Goal: Answer question/provide support: Share knowledge or assist other users

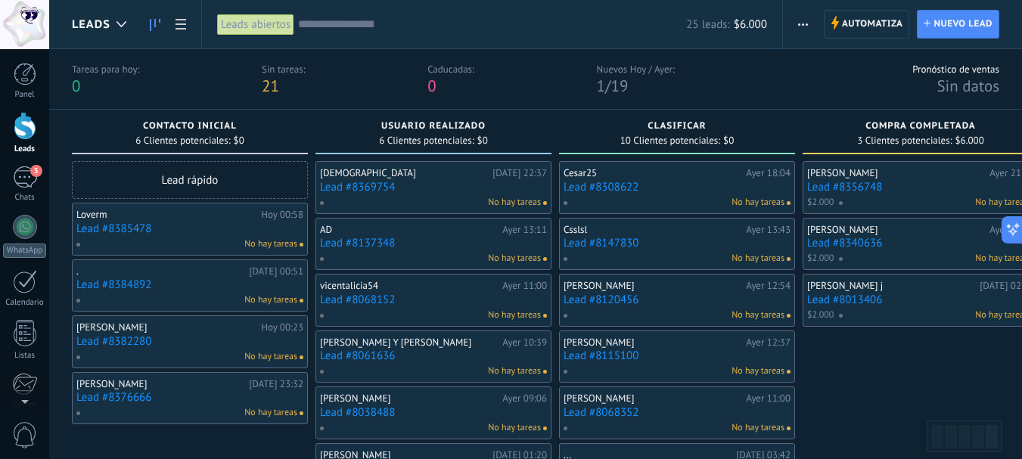
scroll to position [15, 0]
click at [388, 186] on link "Lead #8369754" at bounding box center [433, 187] width 227 height 13
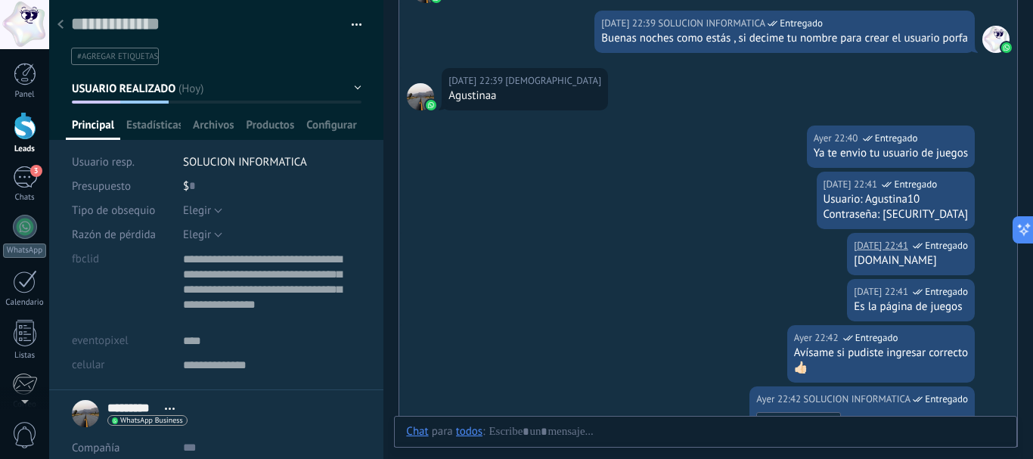
scroll to position [101, 0]
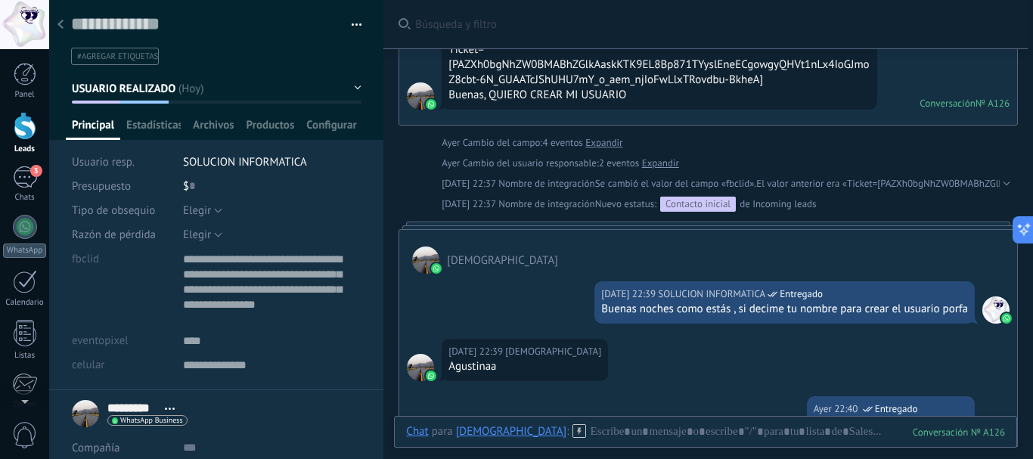
click at [680, 313] on div "Buenas noches como estás , si decime tu nombre para crear el usuario porfa" at bounding box center [784, 309] width 367 height 15
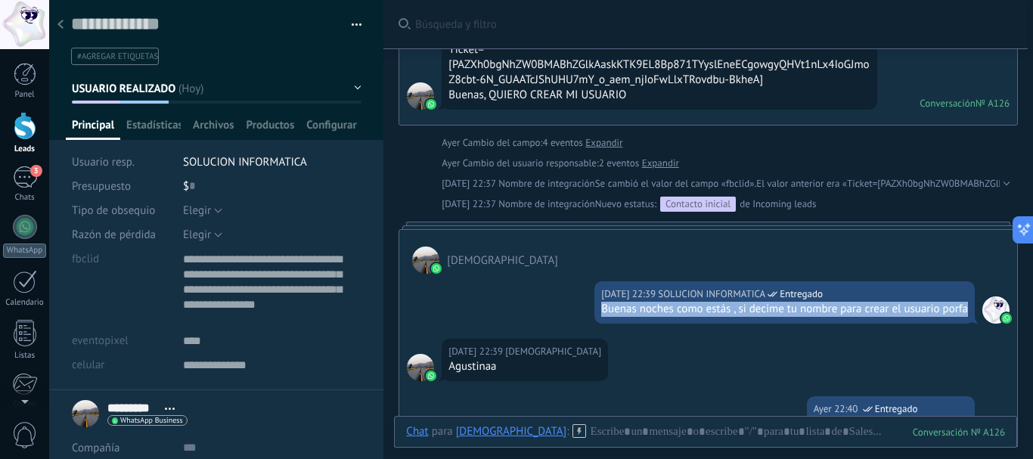
click at [680, 313] on div "Buenas noches como estás , si decime tu nombre para crear el usuario porfa" at bounding box center [784, 309] width 367 height 15
copy div "Buenas noches como estás , si decime tu nombre para crear el usuario porfa"
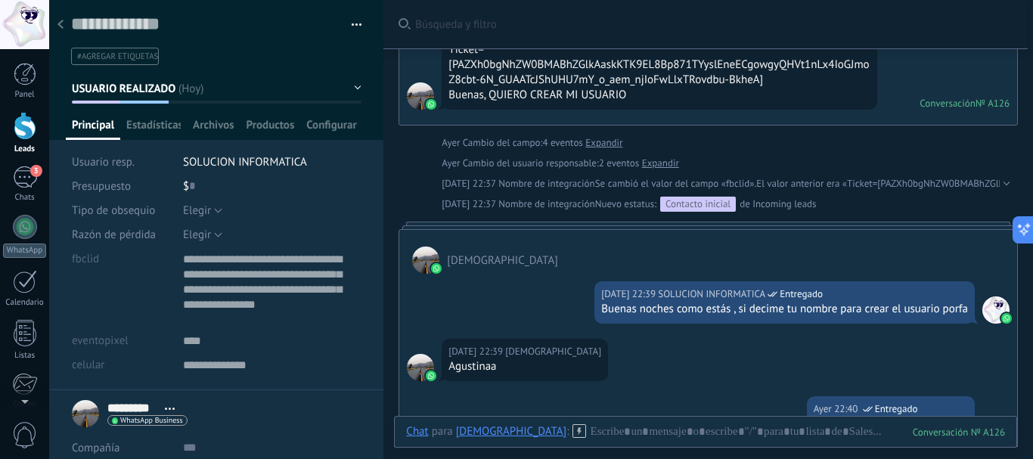
click at [54, 26] on div at bounding box center [60, 25] width 21 height 29
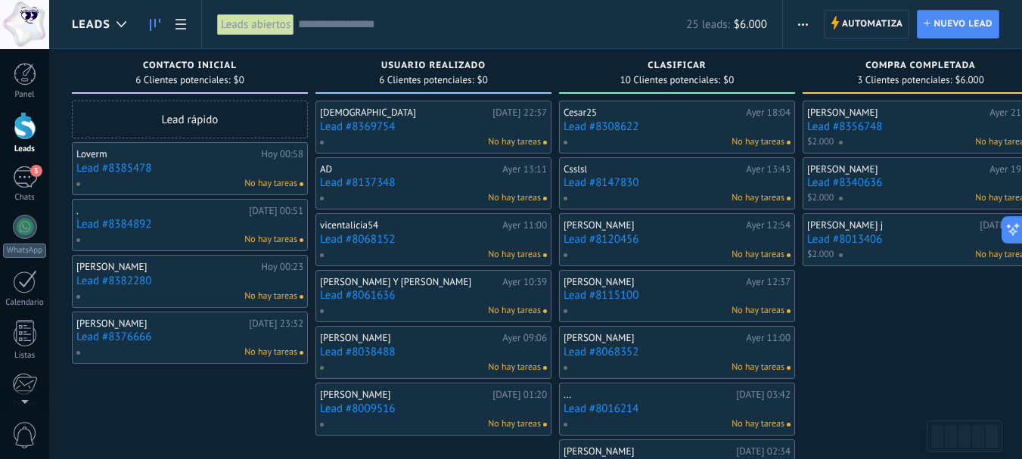
click at [141, 160] on div "Loverm" at bounding box center [166, 154] width 181 height 12
click at [141, 174] on link "Lead #8385478" at bounding box center [189, 168] width 227 height 13
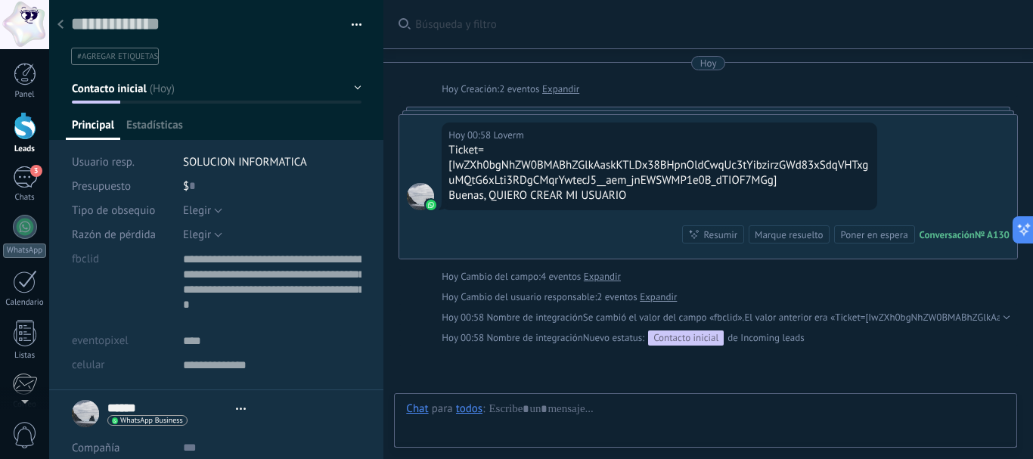
type textarea "**********"
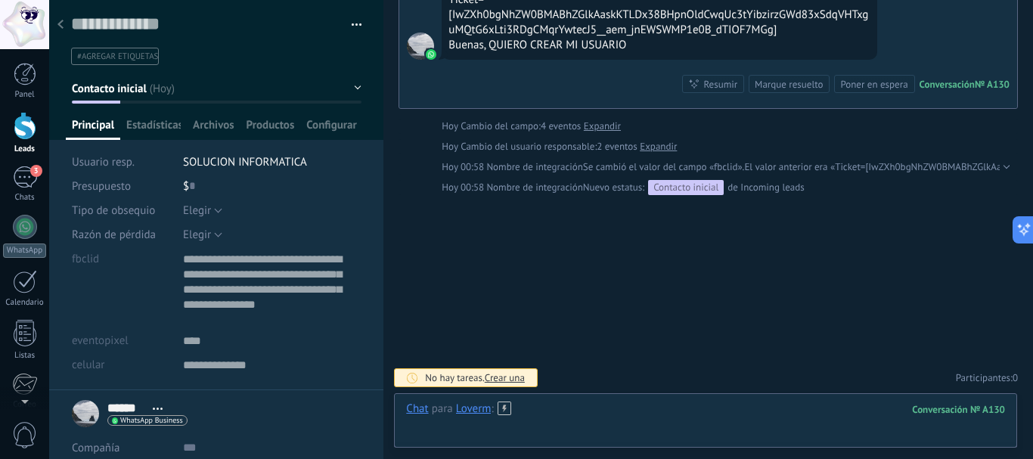
paste div
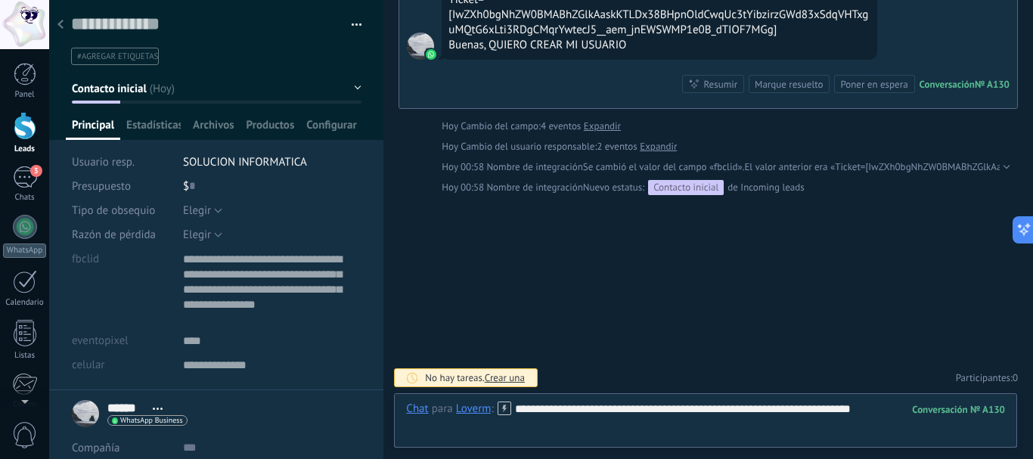
click at [482, 445] on div at bounding box center [705, 452] width 623 height 14
click at [439, 436] on div "**********" at bounding box center [705, 424] width 599 height 45
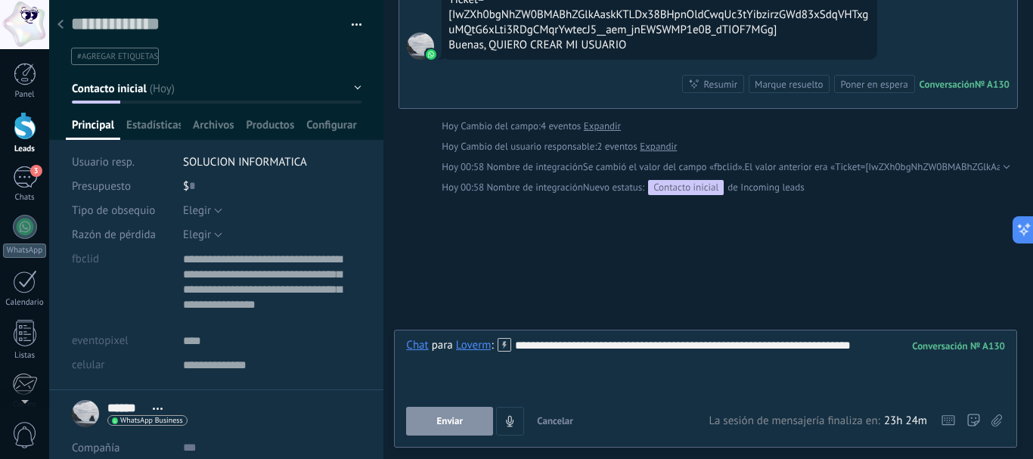
click at [451, 422] on span "Enviar" at bounding box center [450, 421] width 26 height 11
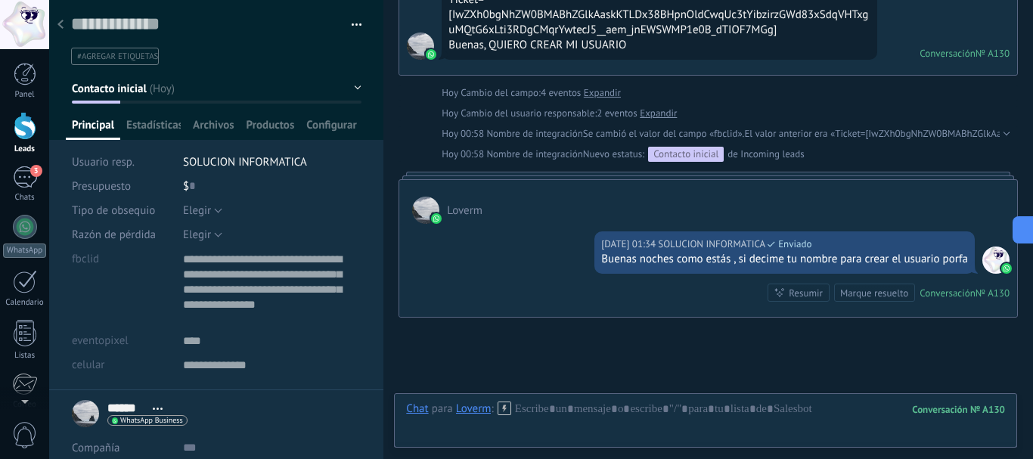
scroll to position [107, 0]
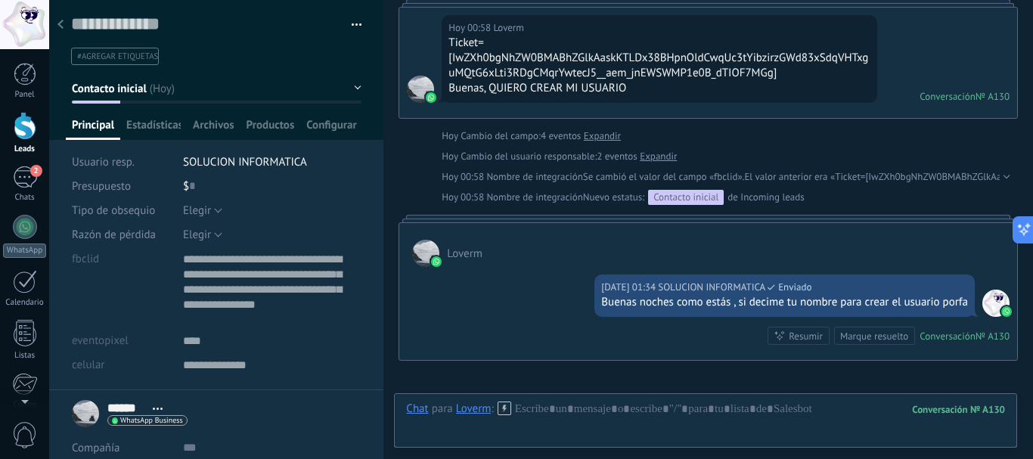
click at [60, 25] on icon at bounding box center [60, 24] width 6 height 9
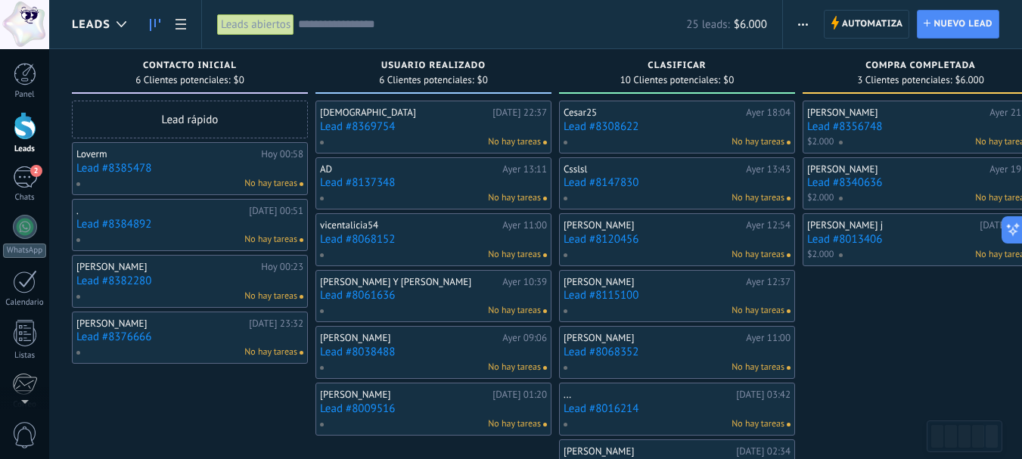
click at [121, 221] on link "Lead #8384892" at bounding box center [189, 224] width 227 height 13
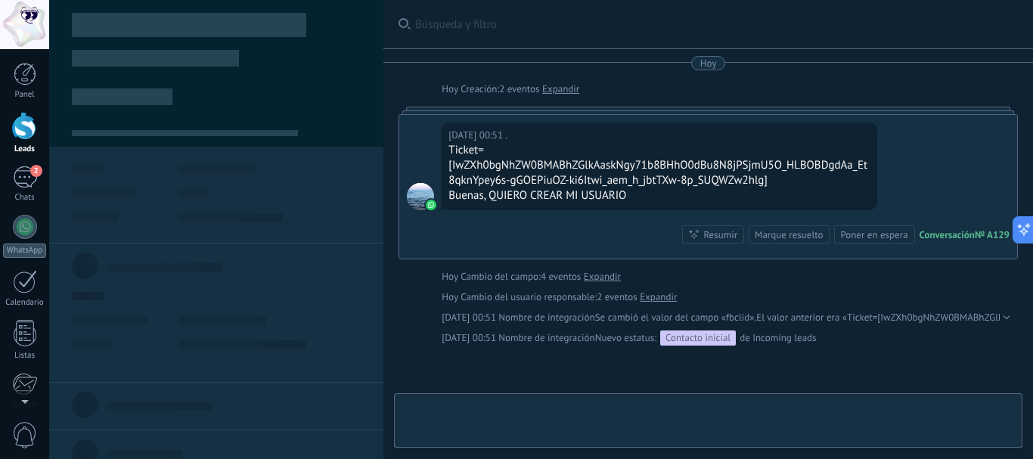
type textarea "**********"
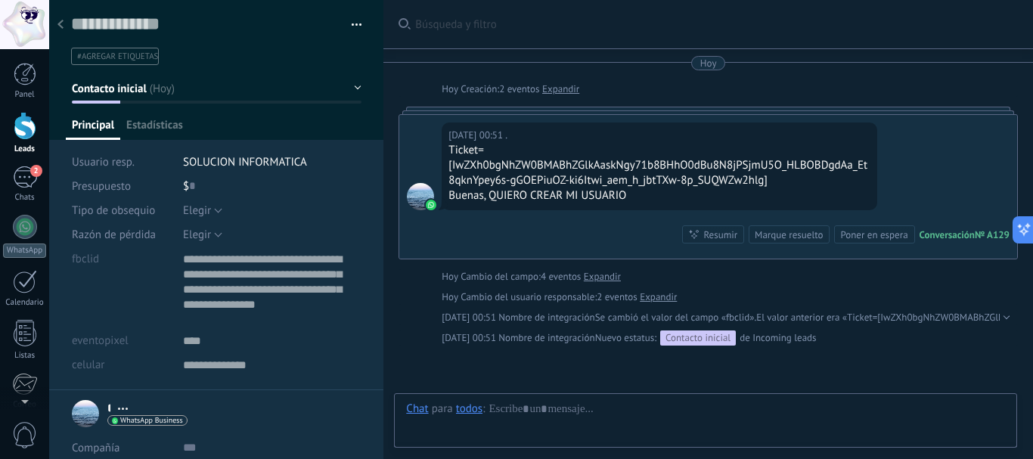
scroll to position [150, 0]
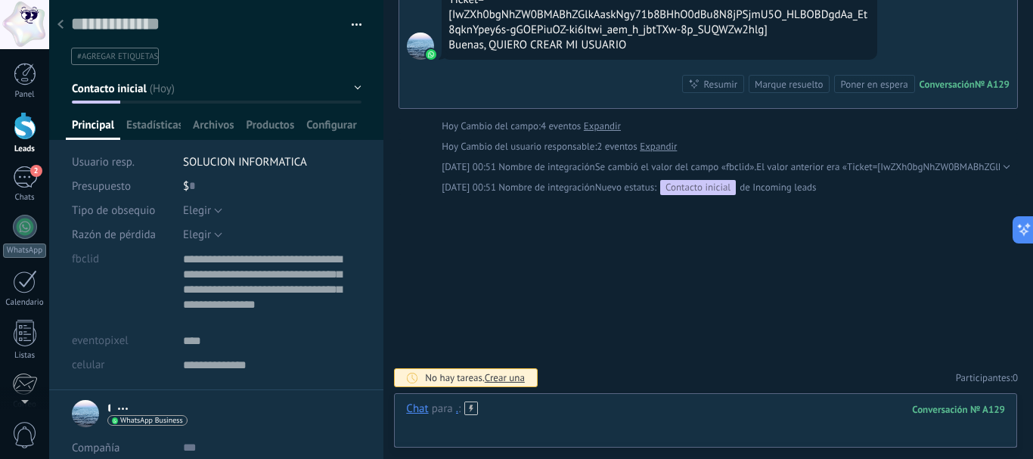
click at [572, 429] on div at bounding box center [705, 424] width 599 height 45
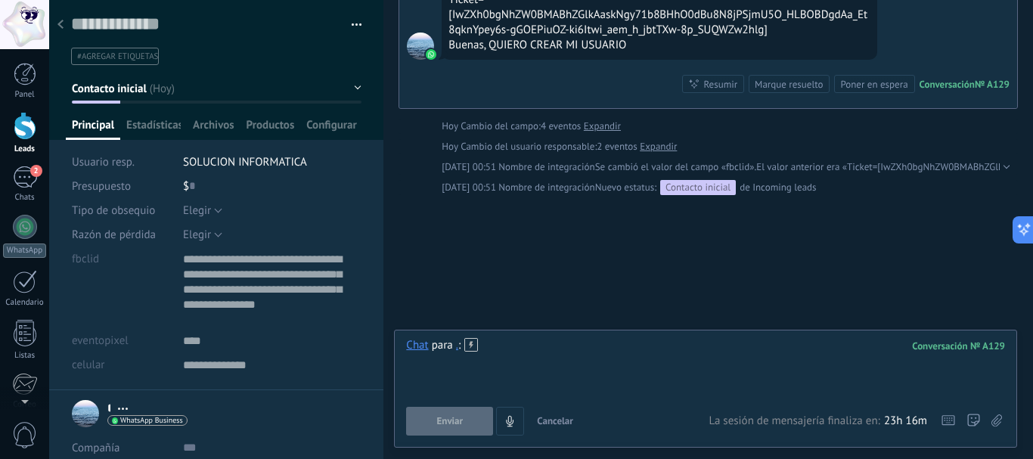
drag, startPoint x: 572, startPoint y: 427, endPoint x: 514, endPoint y: 346, distance: 99.9
paste div
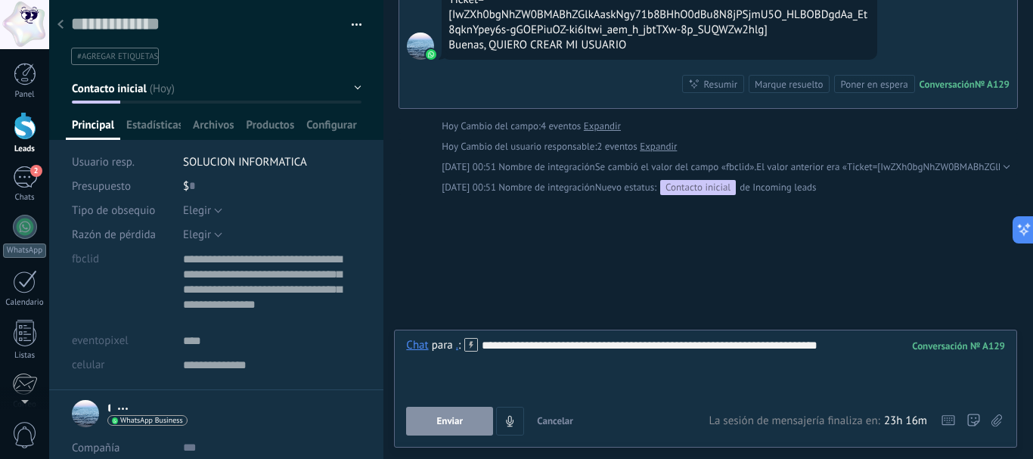
click at [459, 424] on span "Enviar" at bounding box center [450, 421] width 26 height 11
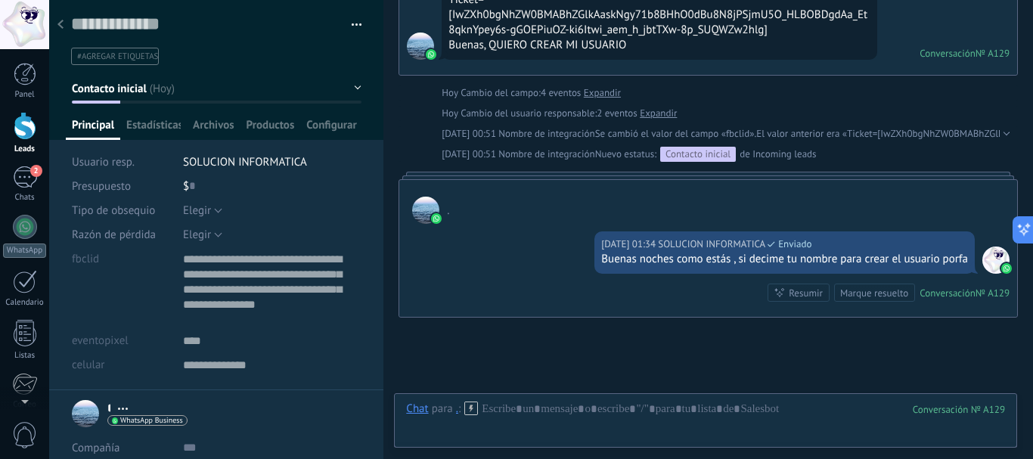
scroll to position [273, 0]
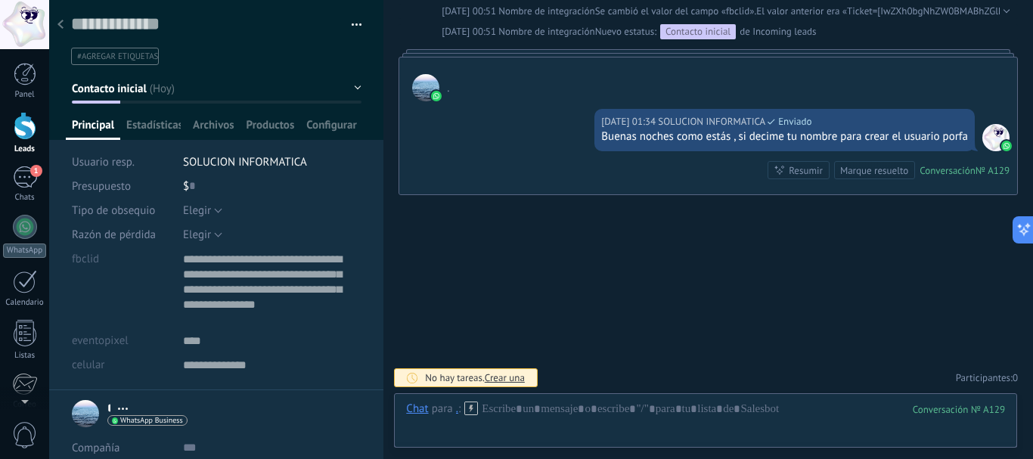
click at [59, 20] on div at bounding box center [60, 25] width 21 height 29
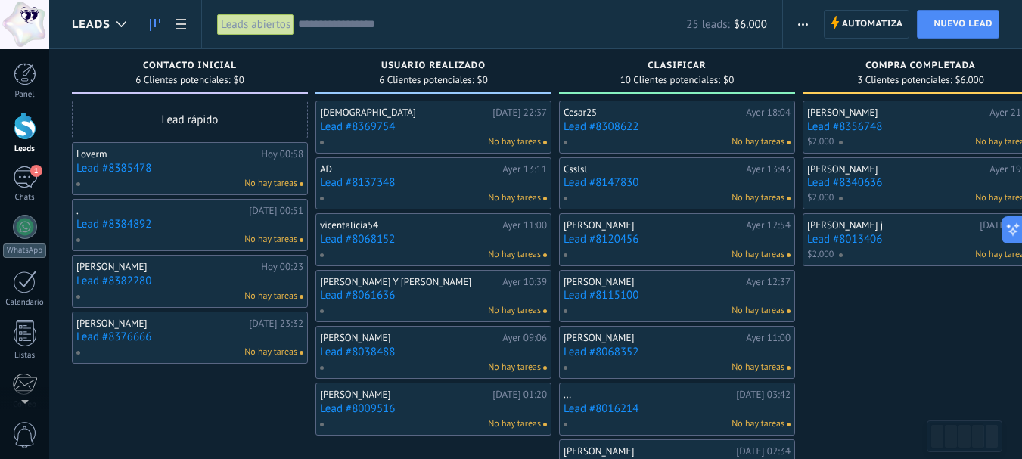
click at [98, 281] on link "Lead #8382280" at bounding box center [189, 280] width 227 height 13
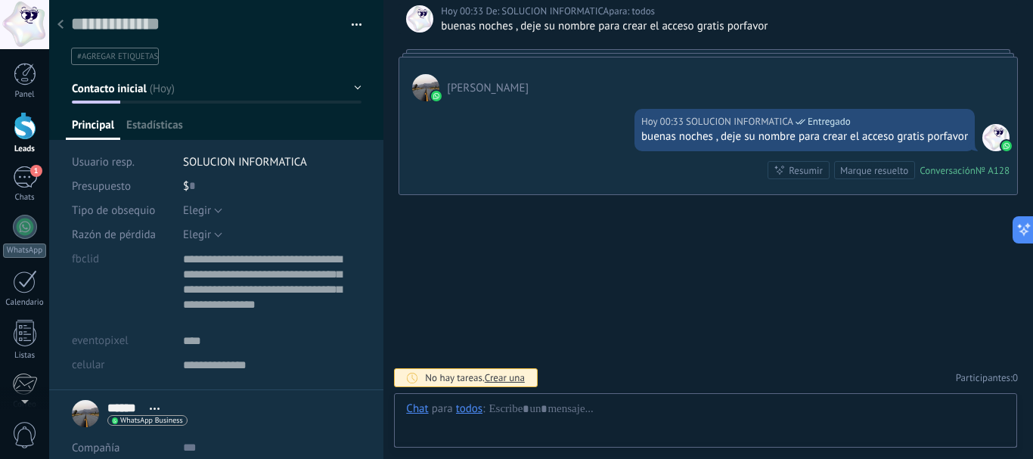
scroll to position [15, 0]
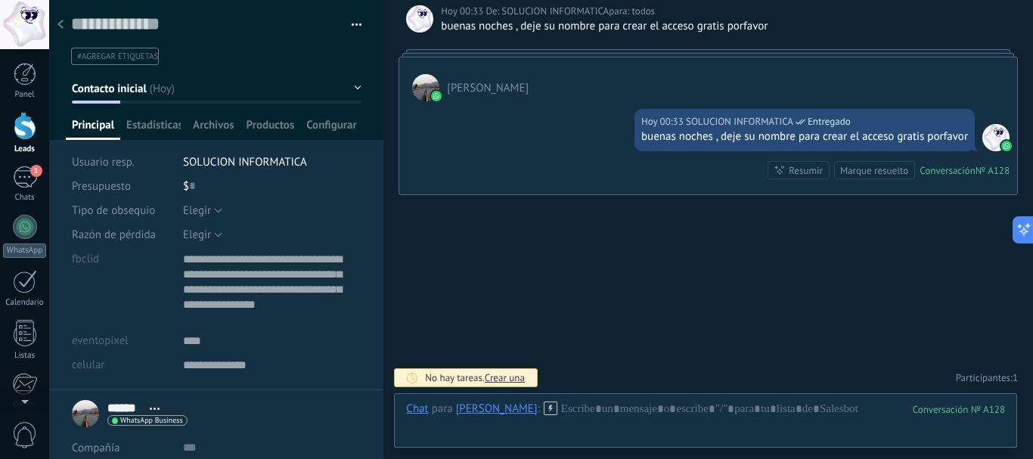
click at [58, 18] on div at bounding box center [60, 25] width 21 height 29
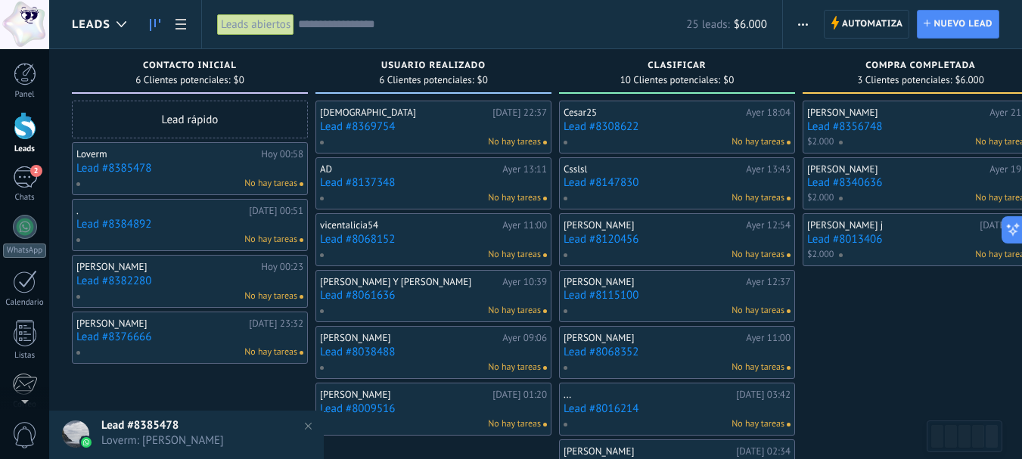
click at [104, 337] on link "Lead #8376666" at bounding box center [189, 336] width 227 height 13
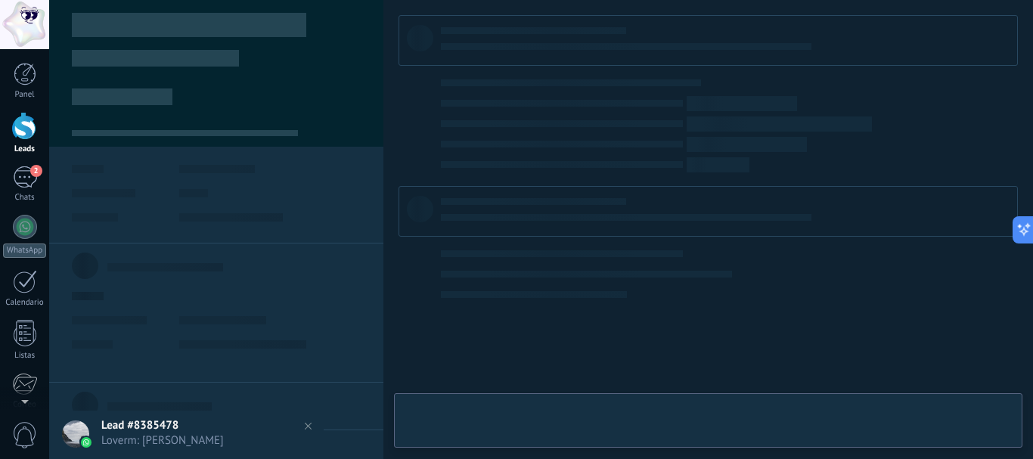
type textarea "**********"
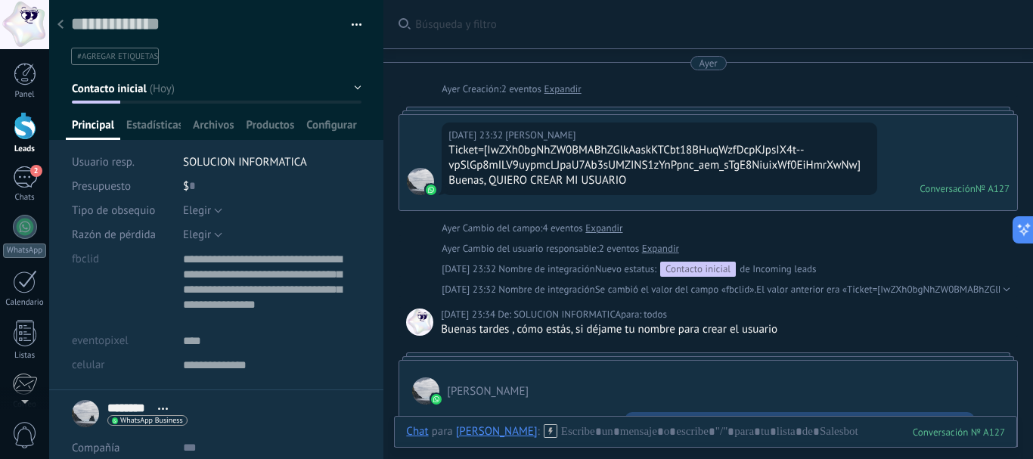
click at [63, 27] on icon at bounding box center [60, 24] width 6 height 9
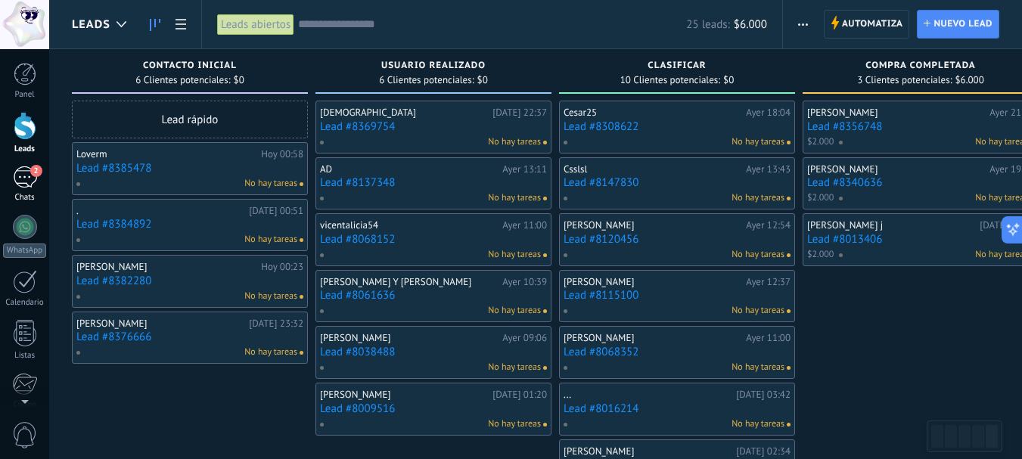
click at [28, 199] on div "Chats" at bounding box center [25, 198] width 44 height 10
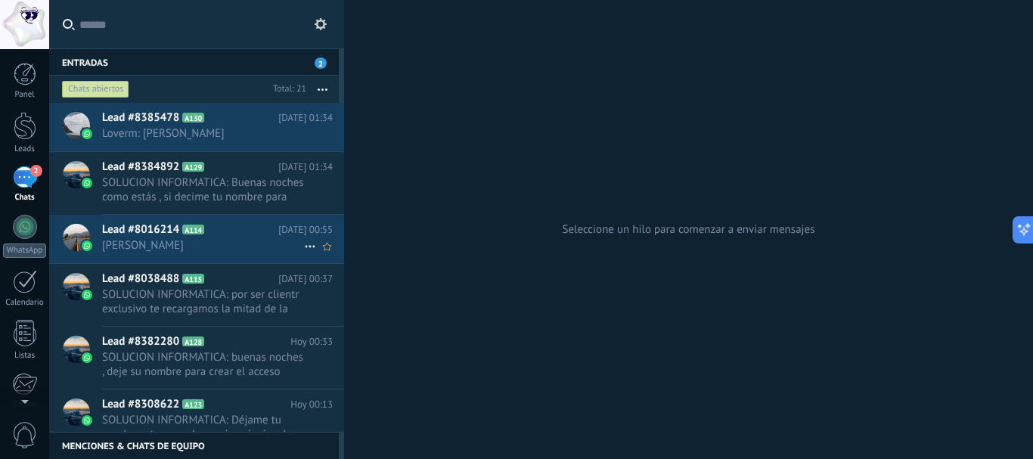
click at [138, 256] on div "Lead #8016214 A114 [DATE] 00:55 [PERSON_NAME]" at bounding box center [223, 239] width 242 height 48
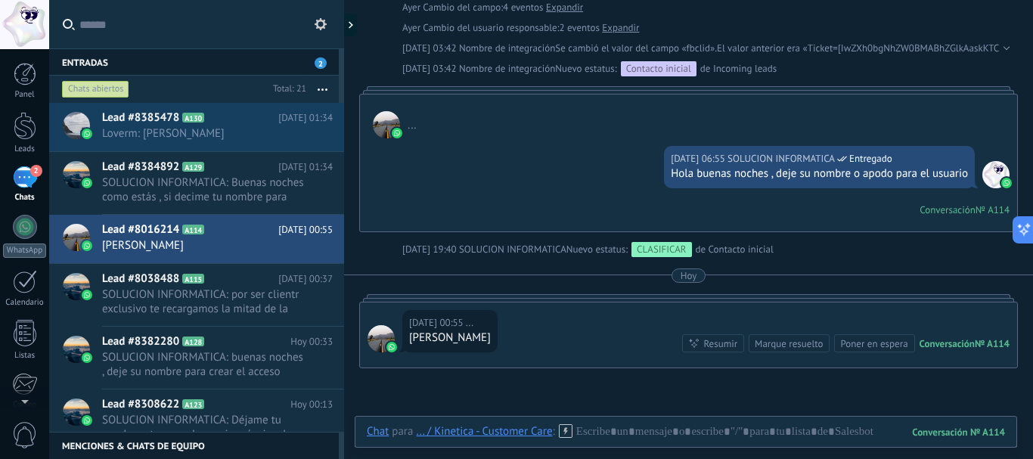
scroll to position [243, 0]
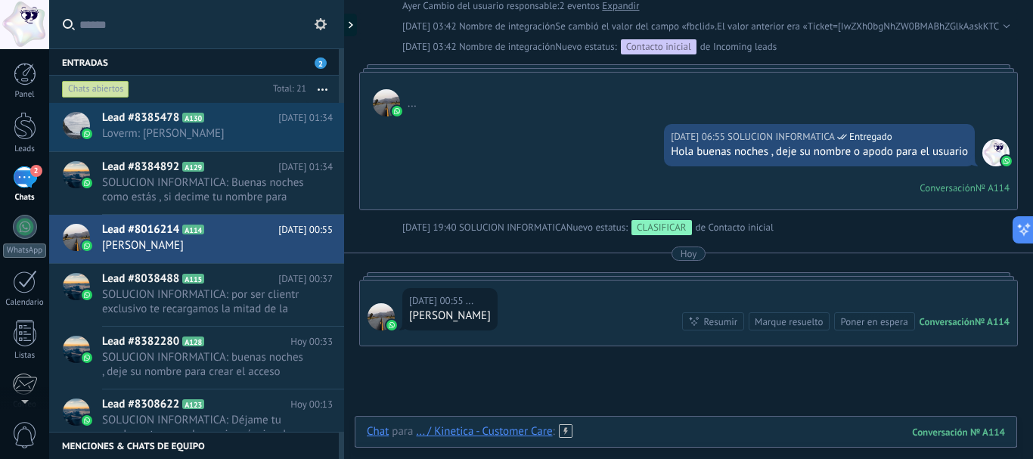
click at [616, 430] on div at bounding box center [686, 446] width 638 height 45
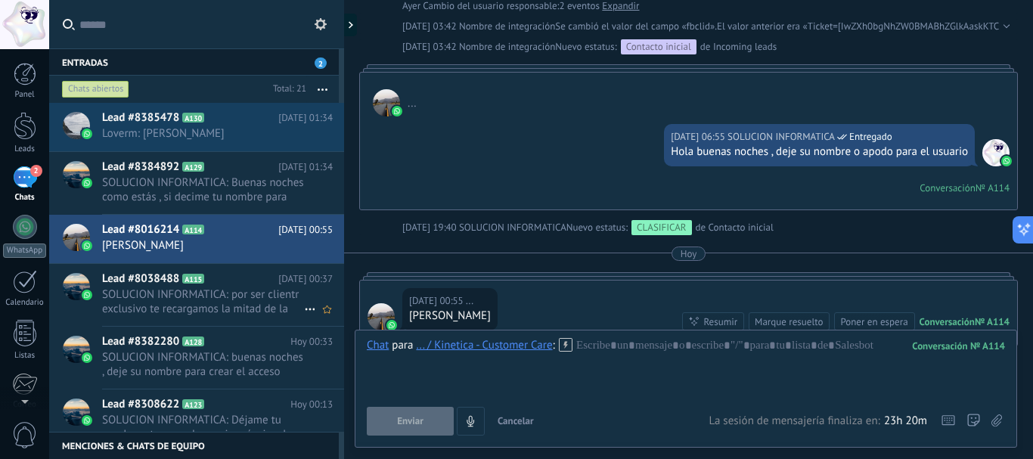
click at [218, 301] on span "SOLUCION INFORMATICA: por ser clientr exclusivo te recargamos la mitad de la ca…" at bounding box center [203, 301] width 202 height 29
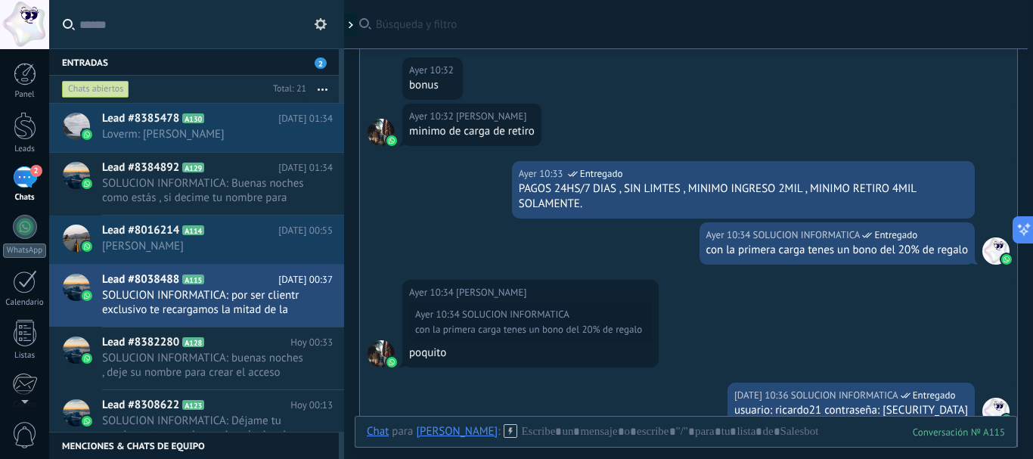
scroll to position [152, 0]
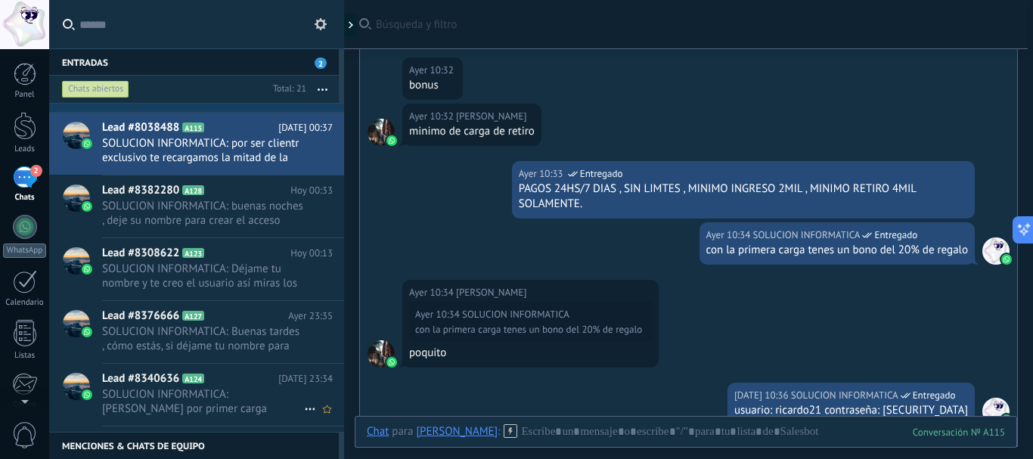
click at [197, 395] on span "SOLUCION INFORMATICA: [PERSON_NAME] por primer carga realizado" at bounding box center [203, 401] width 202 height 29
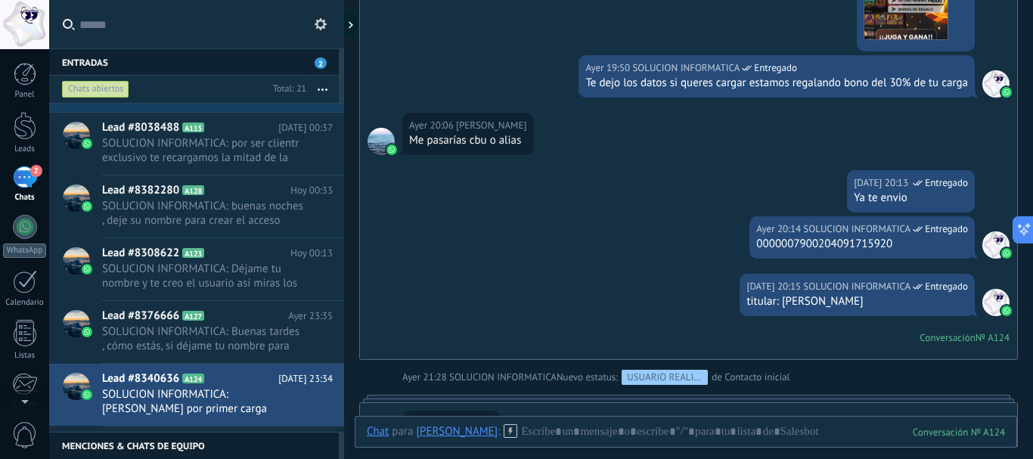
scroll to position [278, 0]
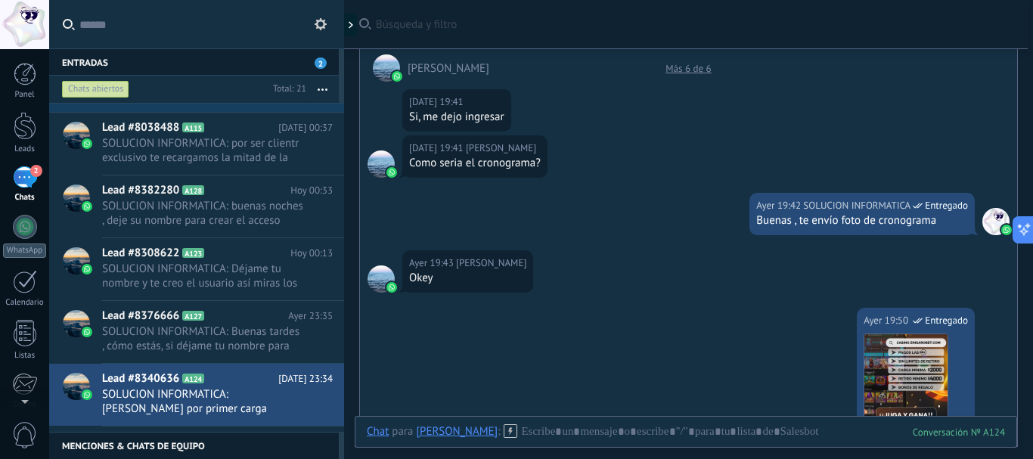
click at [672, 70] on div "Más 6 de 6" at bounding box center [688, 68] width 60 height 13
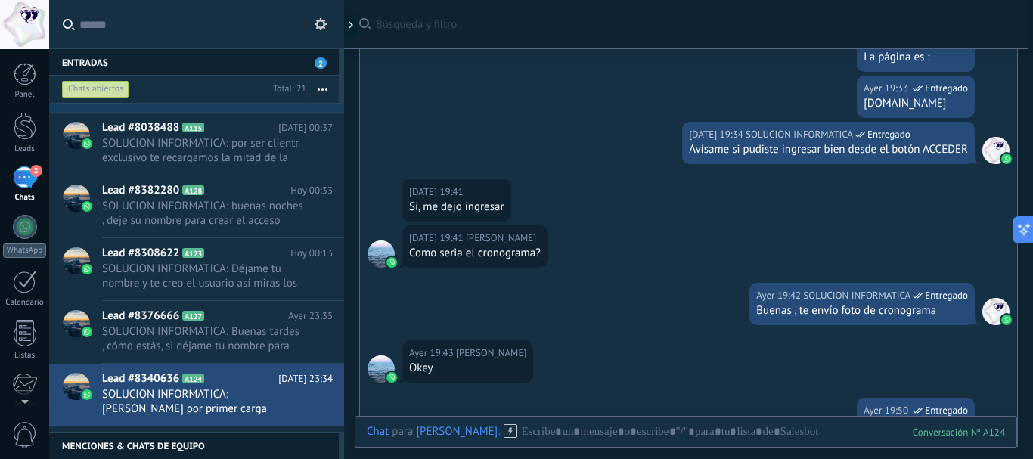
scroll to position [377, 0]
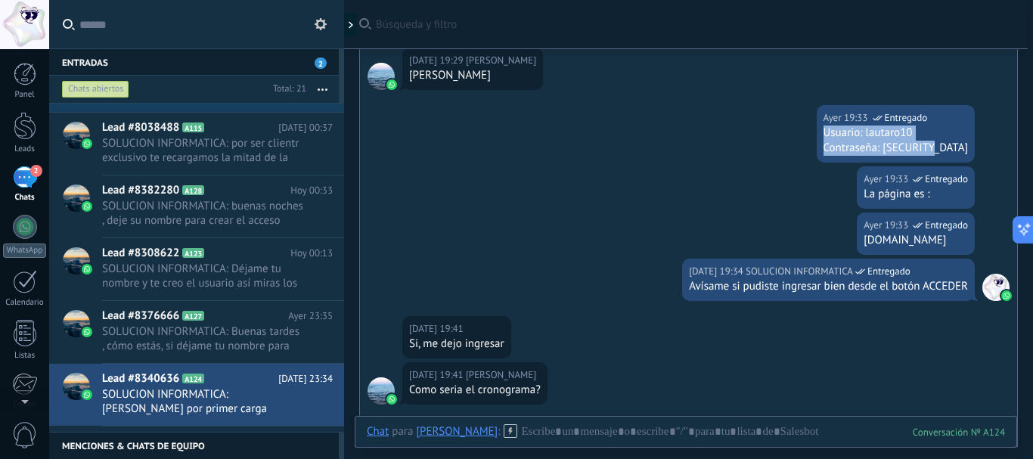
drag, startPoint x: 967, startPoint y: 142, endPoint x: 845, endPoint y: 145, distance: 121.8
click at [845, 138] on div "[DATE] 19:33 SOLUCION INFORMATICA Entregado Usuario: lautaro10 Contraseña: [SEC…" at bounding box center [896, 133] width 158 height 57
copy div "Usuario: lautaro10 Contraseña: [SECURITY_DATA]"
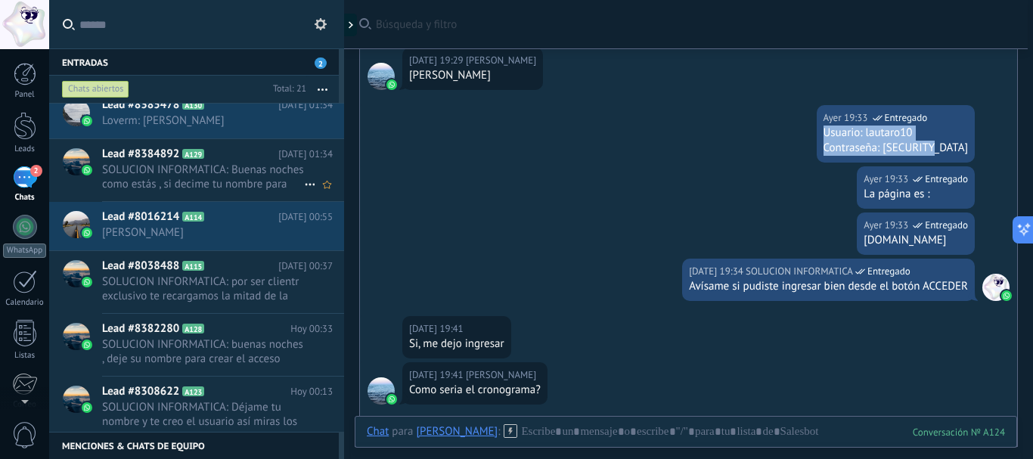
scroll to position [0, 0]
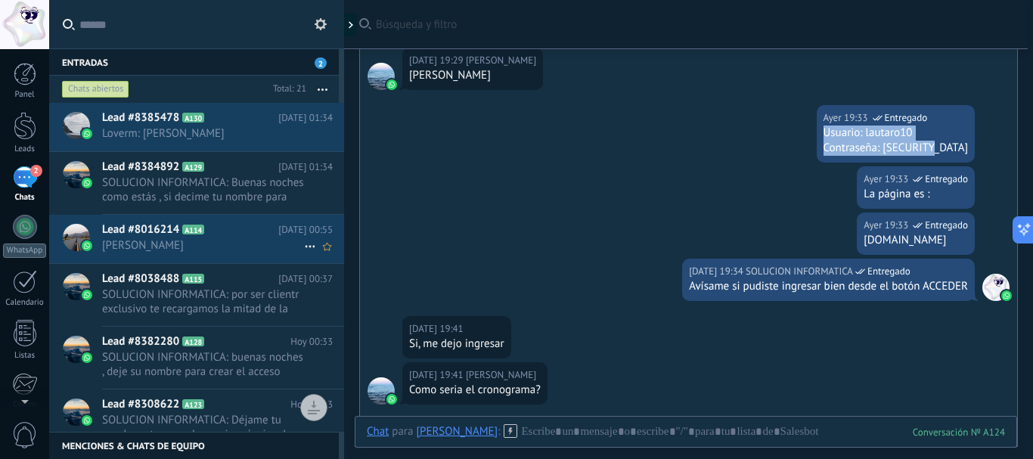
click at [182, 241] on span "[PERSON_NAME]" at bounding box center [203, 245] width 202 height 14
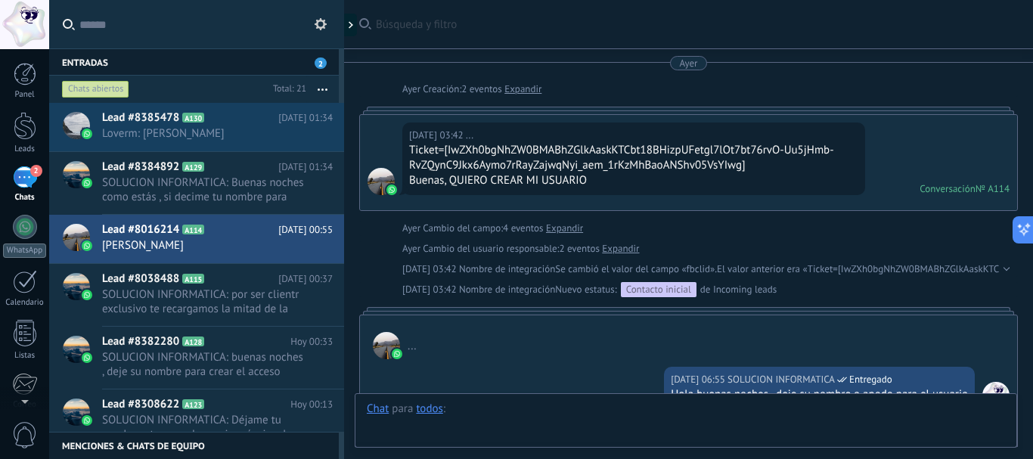
click at [600, 418] on div at bounding box center [686, 424] width 638 height 45
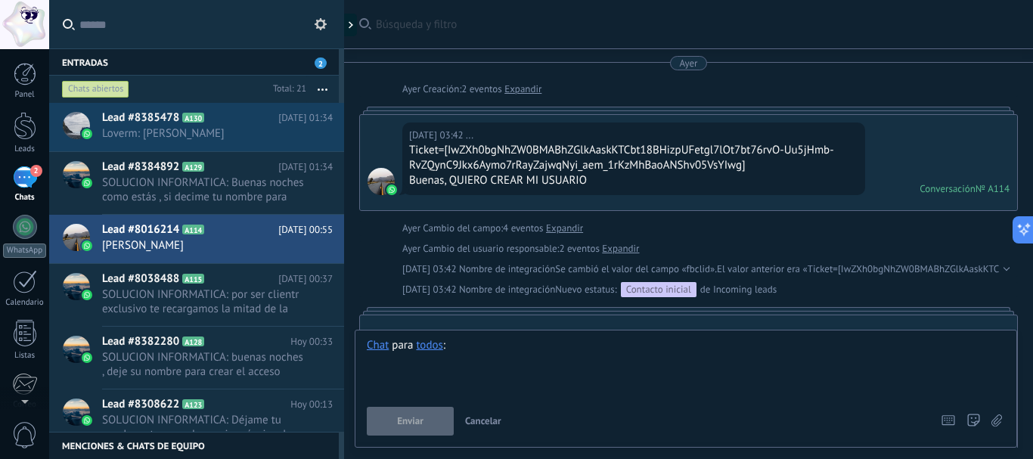
scroll to position [394, 0]
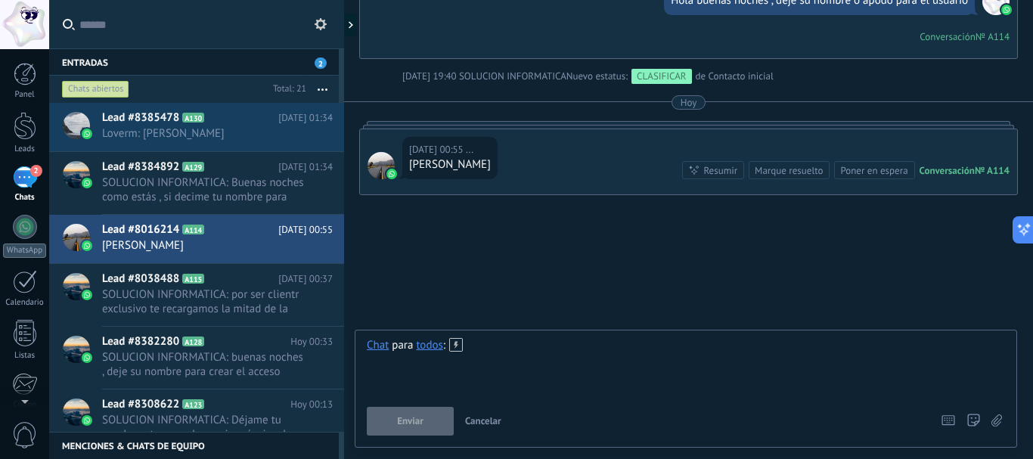
paste div
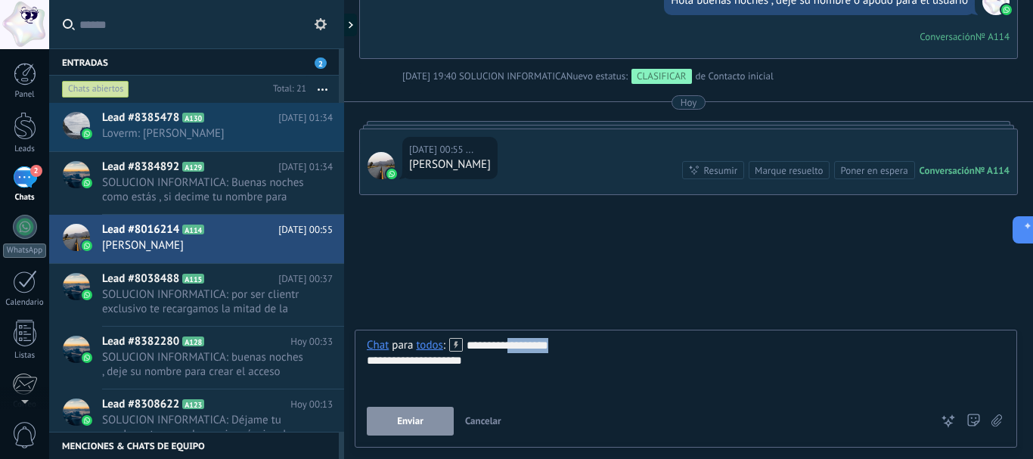
drag, startPoint x: 562, startPoint y: 344, endPoint x: 510, endPoint y: 339, distance: 52.4
click at [510, 339] on div "**********" at bounding box center [686, 366] width 638 height 57
click at [393, 423] on button "Enviar" at bounding box center [410, 421] width 87 height 29
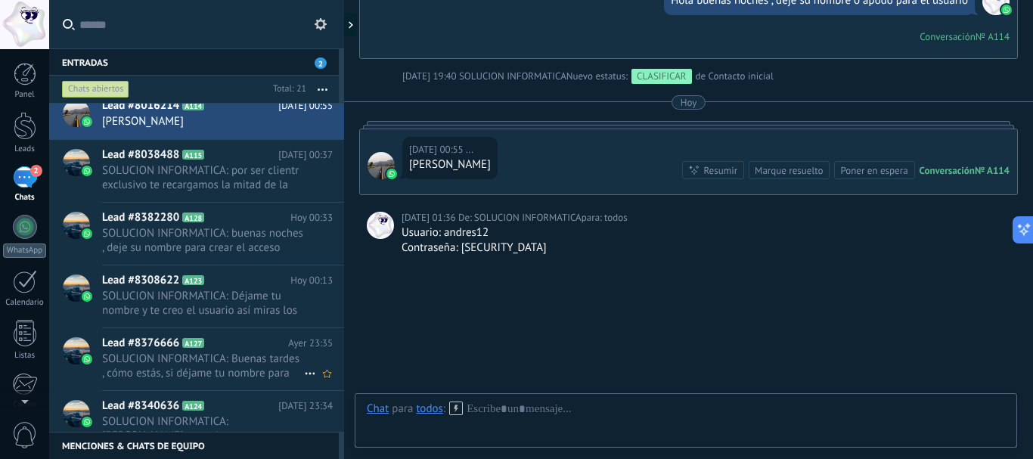
scroll to position [152, 0]
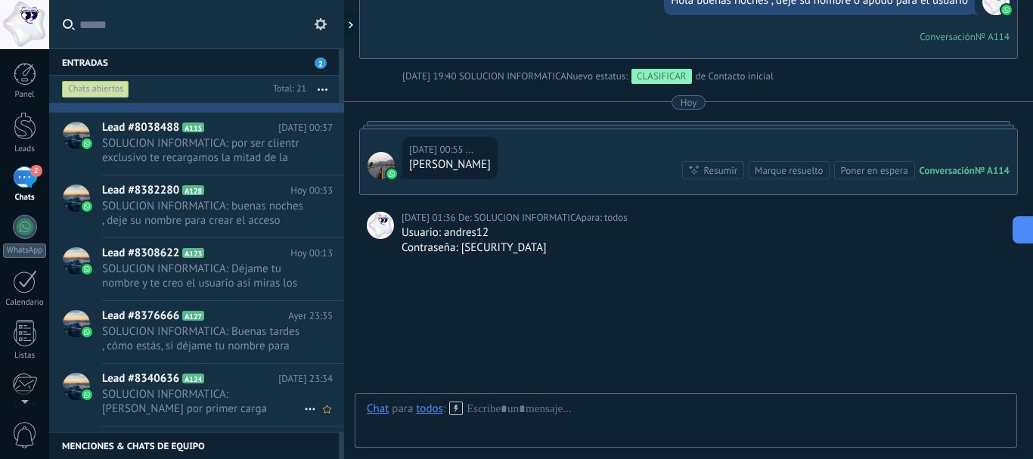
click at [228, 398] on span "SOLUCION INFORMATICA: [PERSON_NAME] por primer carga realizado" at bounding box center [203, 401] width 202 height 29
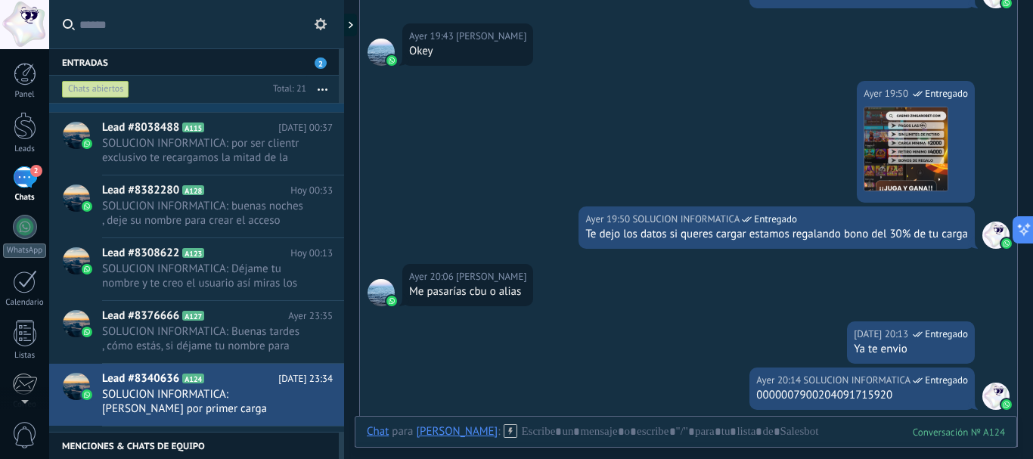
scroll to position [580, 0]
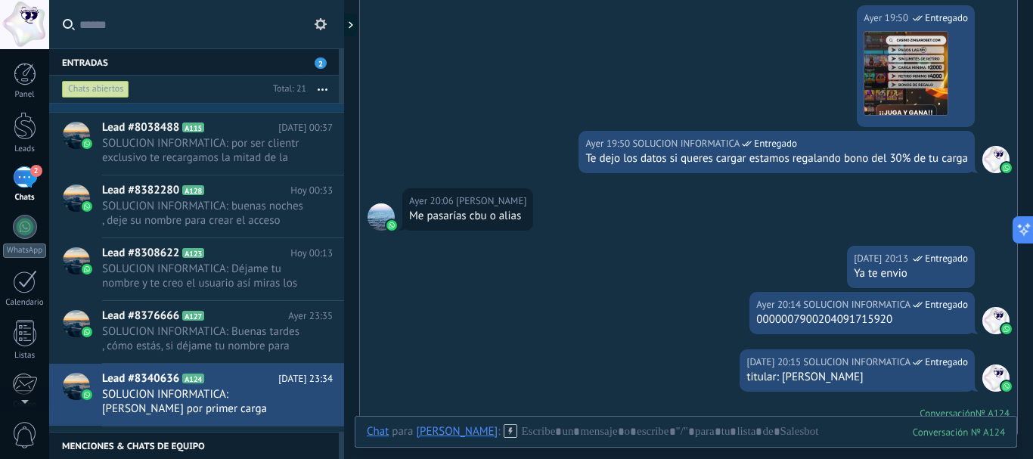
click at [791, 151] on div "Te dejo los datos si queres cargar estamos regalando bono del 30% de tu carga" at bounding box center [776, 158] width 383 height 15
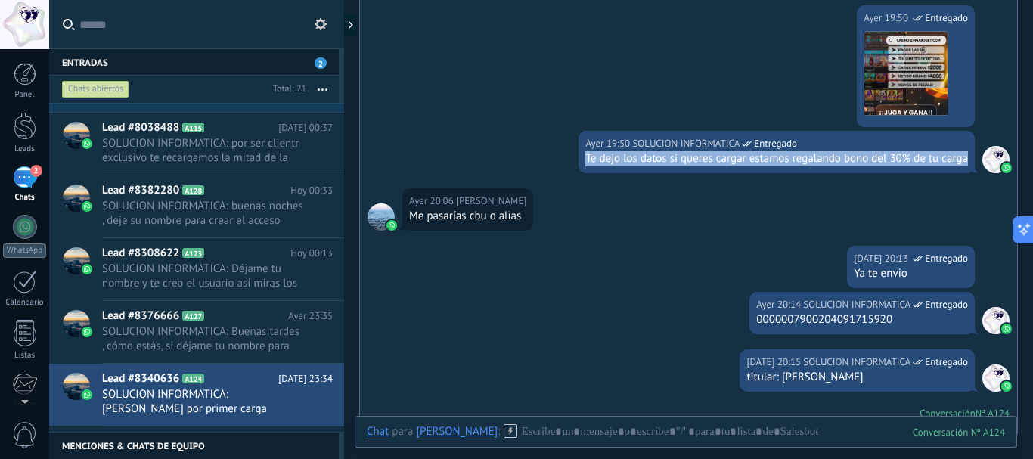
click at [791, 151] on div "Te dejo los datos si queres cargar estamos regalando bono del 30% de tu carga" at bounding box center [776, 158] width 383 height 15
copy div "Te dejo los datos si queres cargar estamos regalando bono del 30% de tu carga"
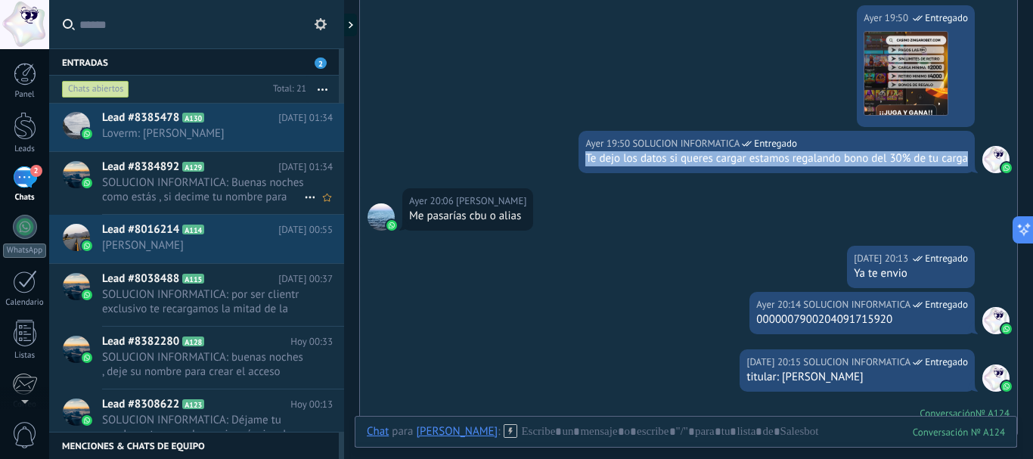
scroll to position [0, 0]
click at [181, 243] on span "[PERSON_NAME]" at bounding box center [203, 245] width 202 height 14
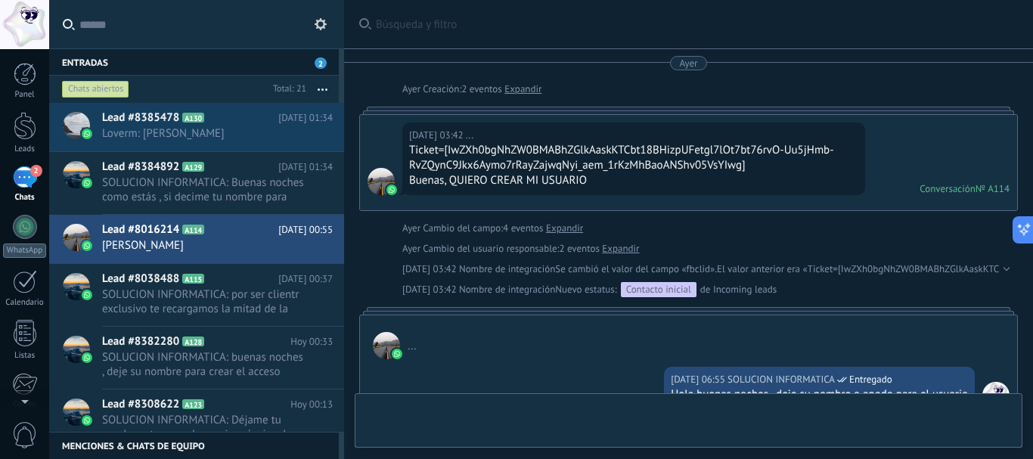
scroll to position [454, 0]
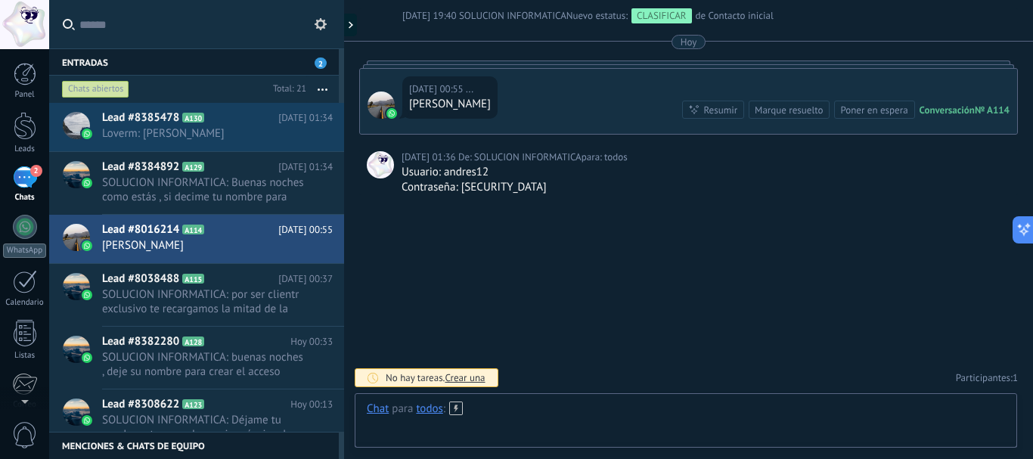
click at [506, 404] on div at bounding box center [686, 424] width 638 height 45
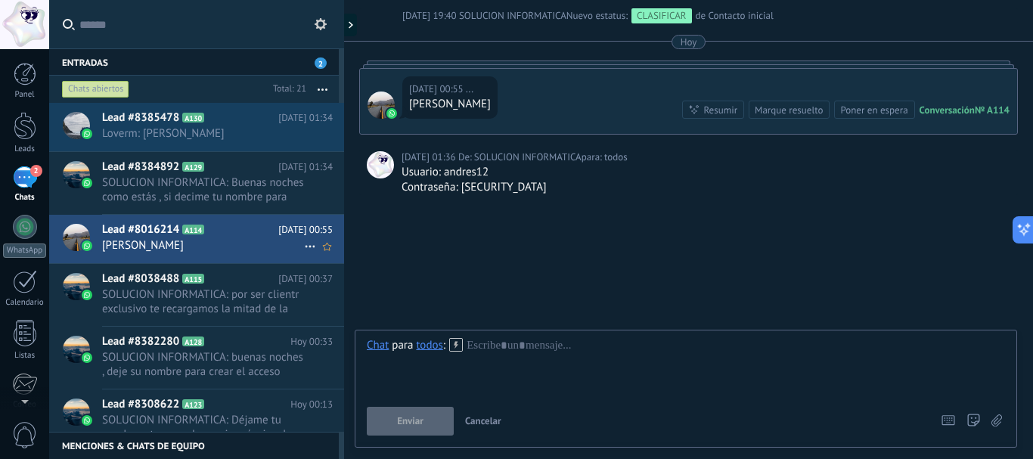
click at [238, 230] on h2 "Lead #8016214 A114" at bounding box center [190, 229] width 176 height 15
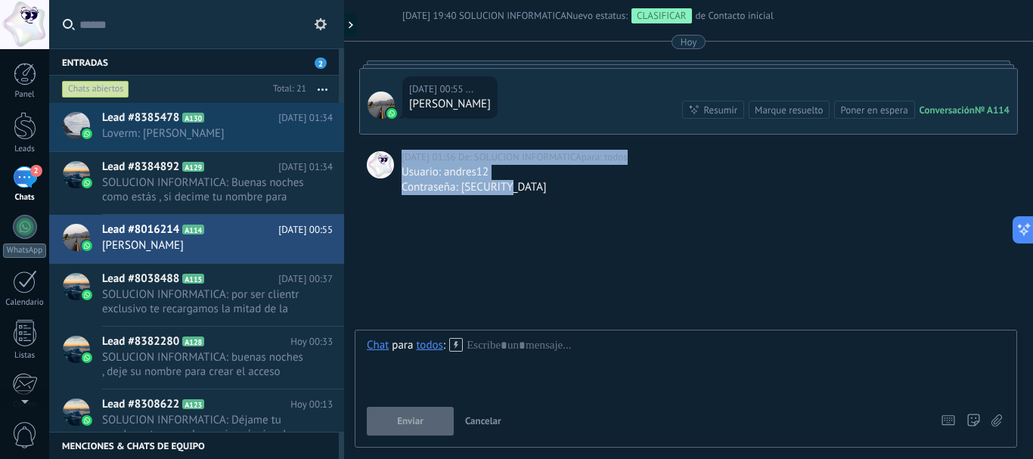
drag, startPoint x: 528, startPoint y: 196, endPoint x: 396, endPoint y: 179, distance: 132.6
click at [396, 179] on div "Buscar Búsqueda y filtro Carga más [DATE] [DATE] Creación: 2 eventos Expandir […" at bounding box center [688, 2] width 689 height 913
click at [400, 181] on div "[DATE] 01:36 De: SOLUCION INFORMATICA para: todos Usuario: andres12 Contraseña:…" at bounding box center [688, 172] width 659 height 45
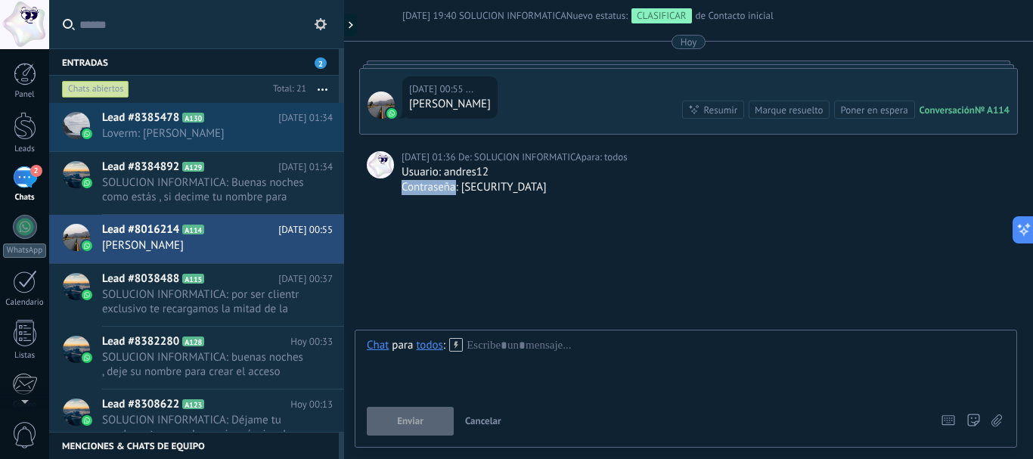
click at [401, 180] on div "[DATE] 01:36 De: SOLUCION INFORMATICA para: todos Usuario: andres12 Contraseña:…" at bounding box center [688, 172] width 659 height 45
click at [458, 153] on span "De:" at bounding box center [466, 157] width 16 height 15
click at [454, 344] on icon at bounding box center [456, 345] width 14 height 14
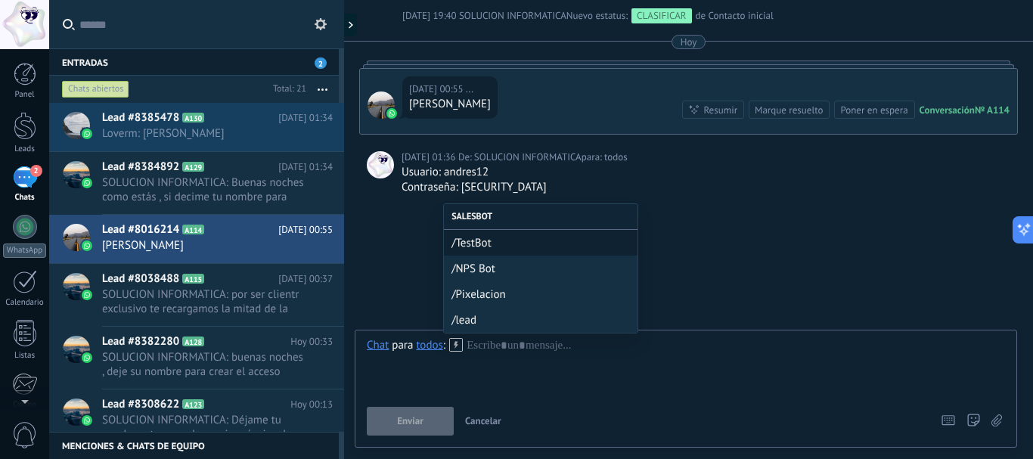
click at [390, 234] on div "Buscar Búsqueda y filtro Carga más [DATE] [DATE] Creación: 2 eventos Expandir […" at bounding box center [688, 2] width 689 height 913
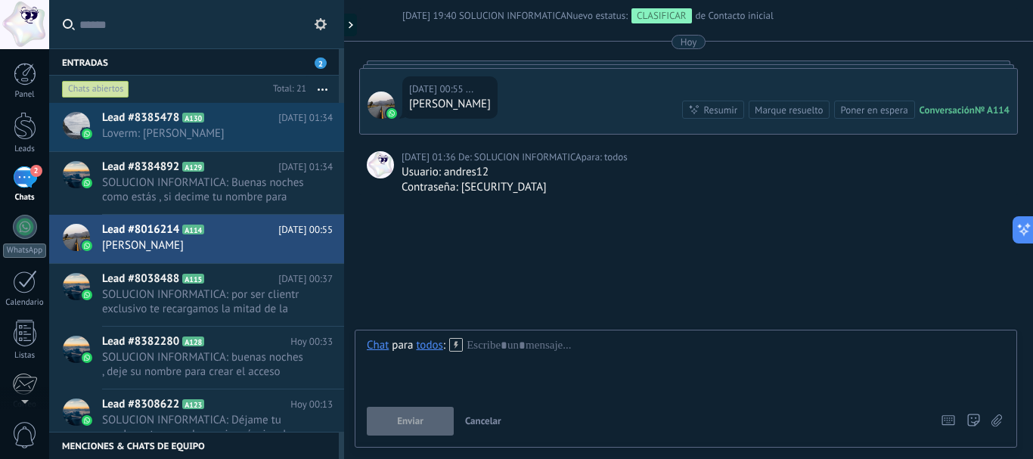
click at [416, 177] on div "Usuario: andres12" at bounding box center [706, 172] width 609 height 15
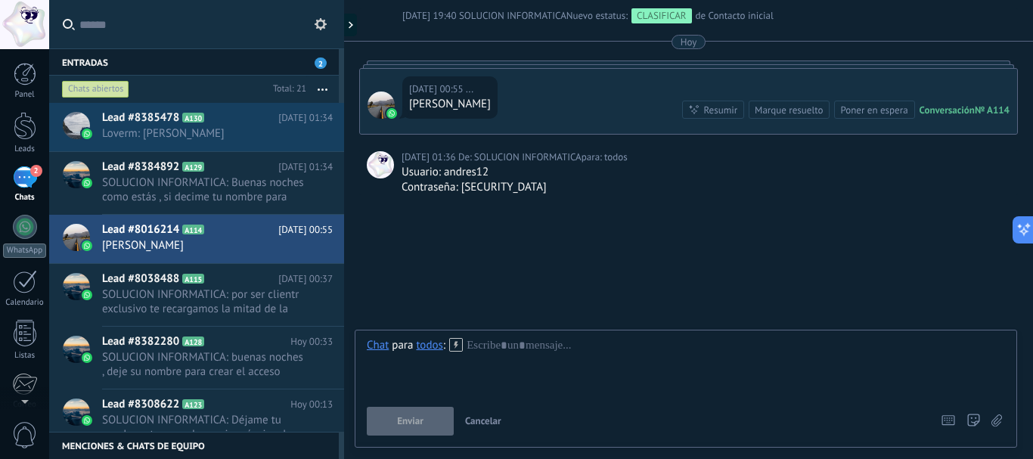
click at [396, 167] on div "[DATE] 01:36 De: SOLUCION INFORMATICA para: todos Usuario: andres12 Contraseña:…" at bounding box center [688, 172] width 659 height 45
drag, startPoint x: 399, startPoint y: 176, endPoint x: 527, endPoint y: 201, distance: 130.2
click at [527, 201] on div "Buscar Búsqueda y filtro Carga más [DATE] [DATE] Creación: 2 eventos Expandir […" at bounding box center [688, 2] width 689 height 913
click at [554, 349] on div at bounding box center [686, 366] width 638 height 57
copy div "Usuario: andres12 Contraseña: [SECURITY_DATA]"
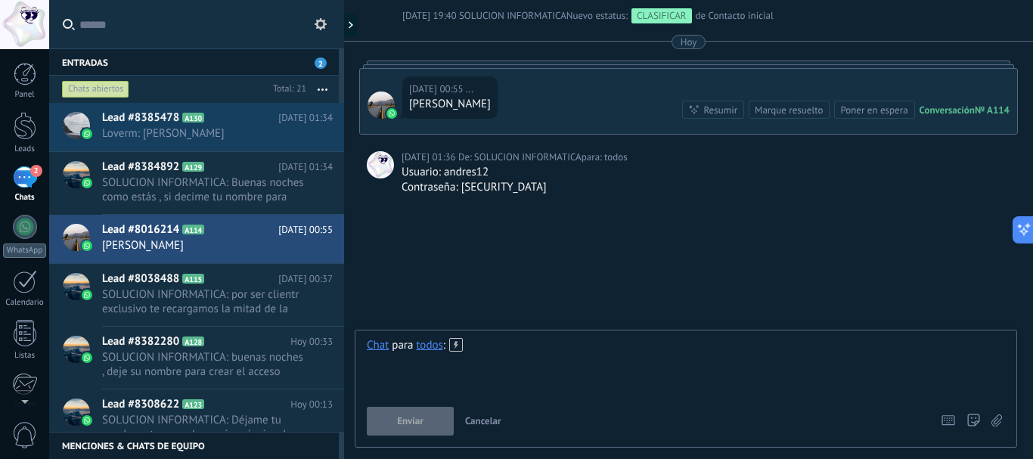
click at [535, 338] on div at bounding box center [686, 366] width 638 height 57
paste div
click at [435, 344] on div "todos" at bounding box center [429, 345] width 26 height 14
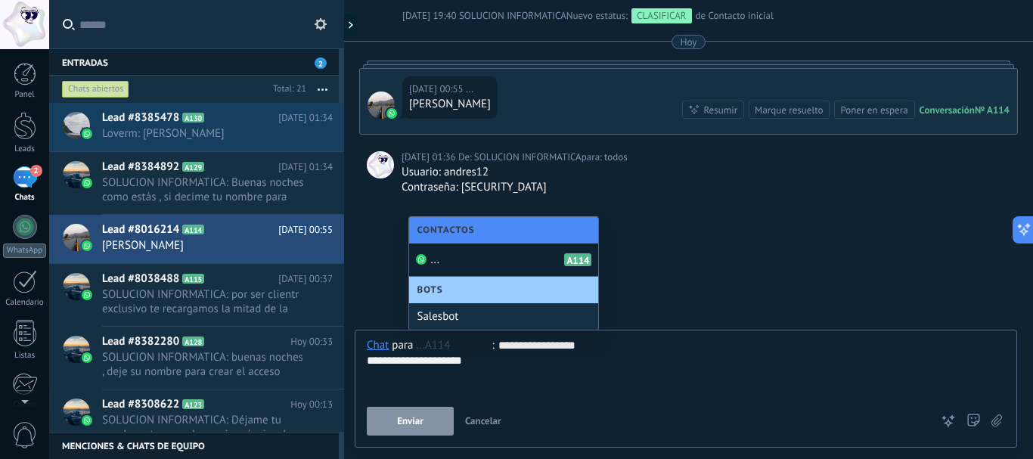
click at [464, 269] on div "... A114" at bounding box center [503, 259] width 189 height 33
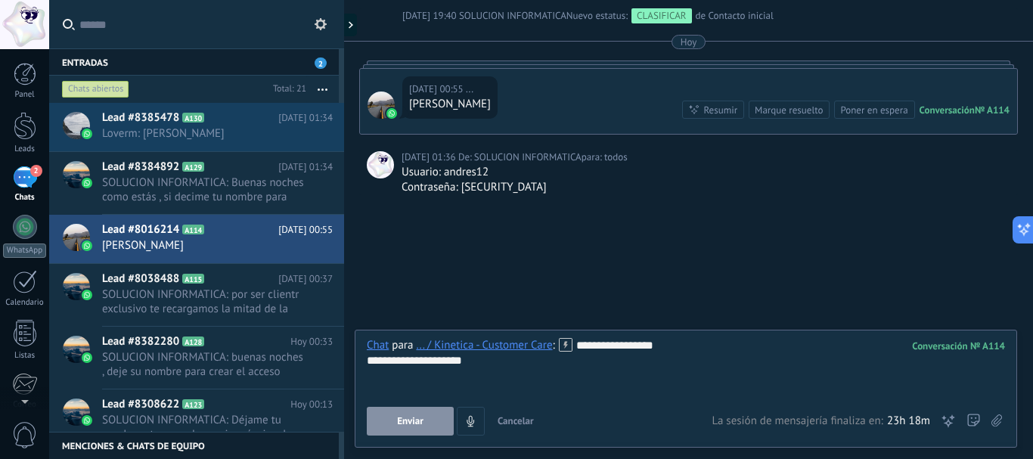
click at [454, 333] on div "**********" at bounding box center [686, 389] width 662 height 118
click at [453, 340] on div "... / Kinetica - Customer Care" at bounding box center [484, 345] width 136 height 14
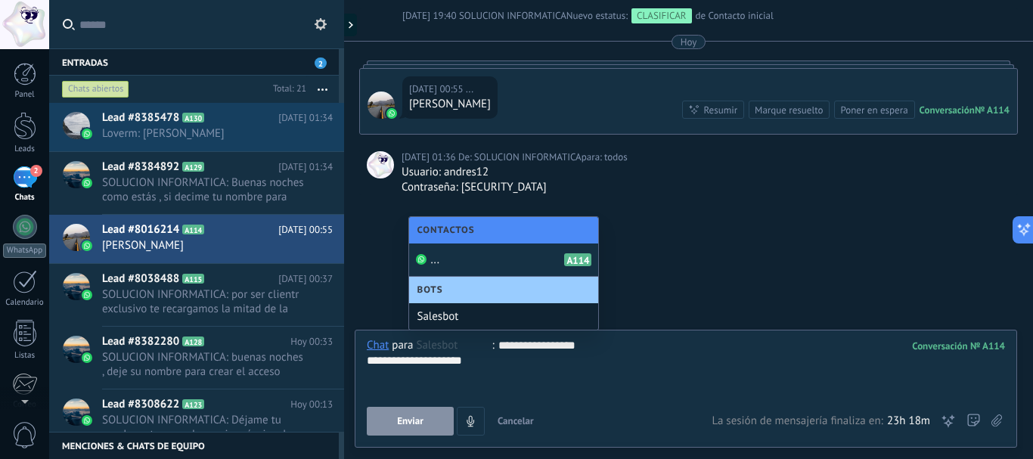
type input "*"
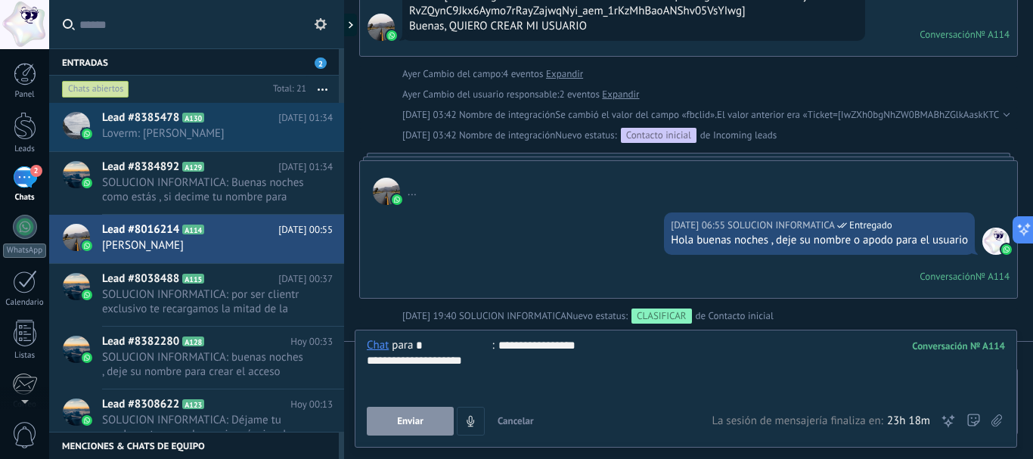
scroll to position [76, 0]
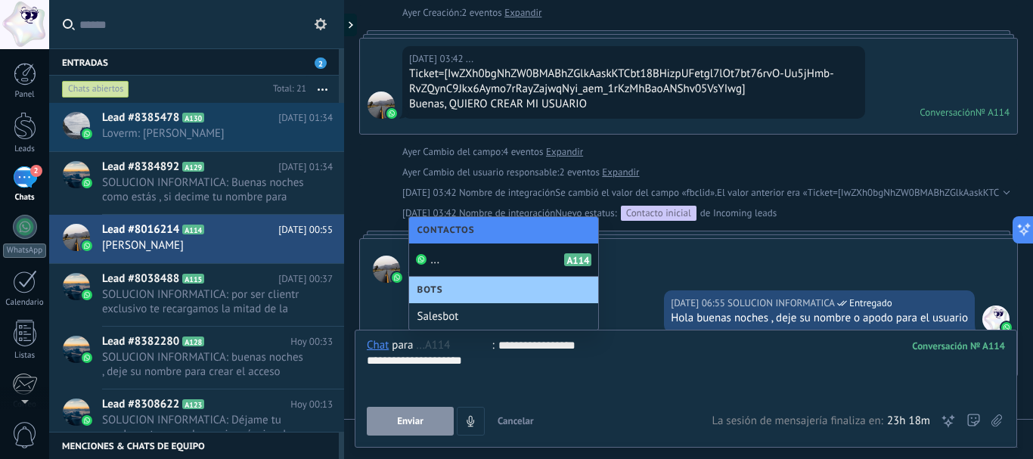
click at [460, 259] on div "... A114" at bounding box center [503, 259] width 189 height 33
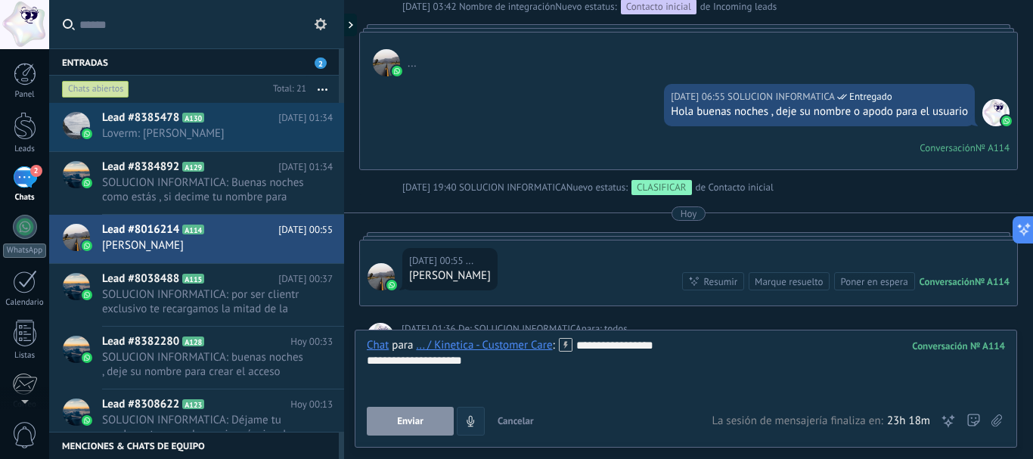
scroll to position [379, 0]
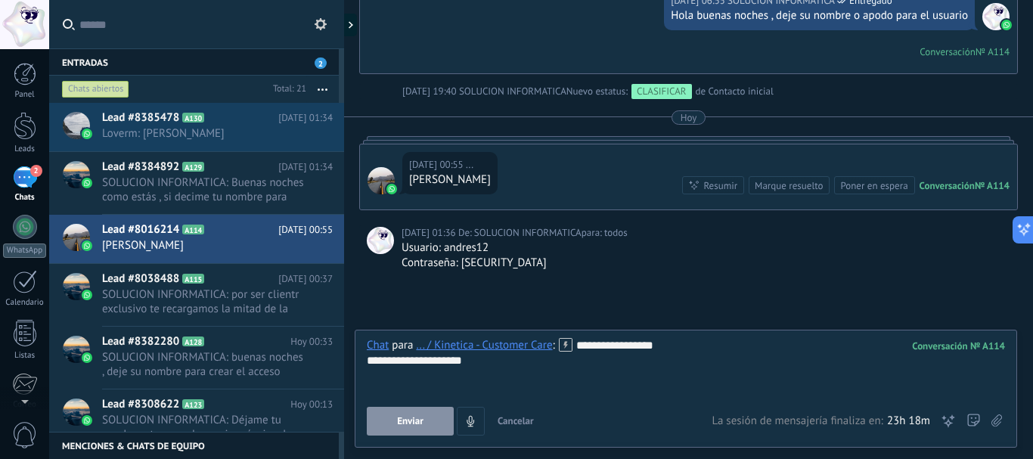
click at [397, 406] on div "**********" at bounding box center [686, 387] width 638 height 98
click at [395, 426] on button "Enviar" at bounding box center [410, 421] width 87 height 29
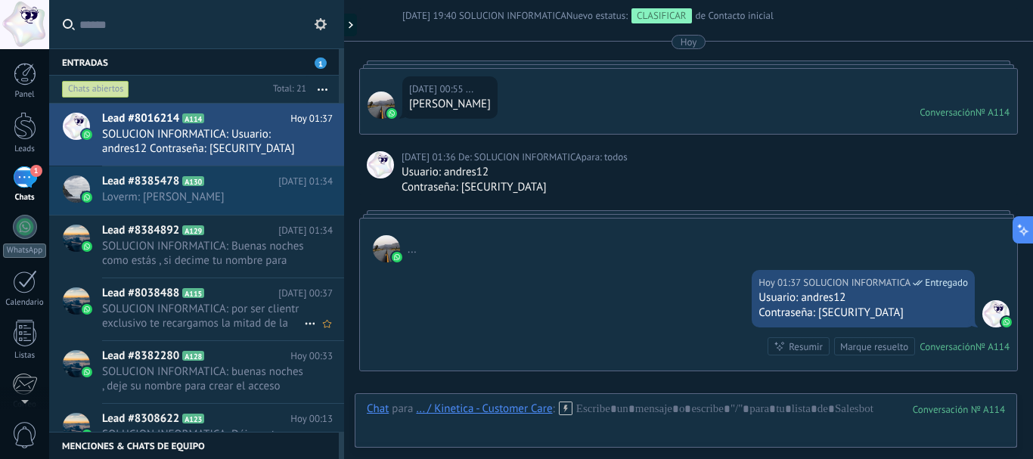
scroll to position [152, 0]
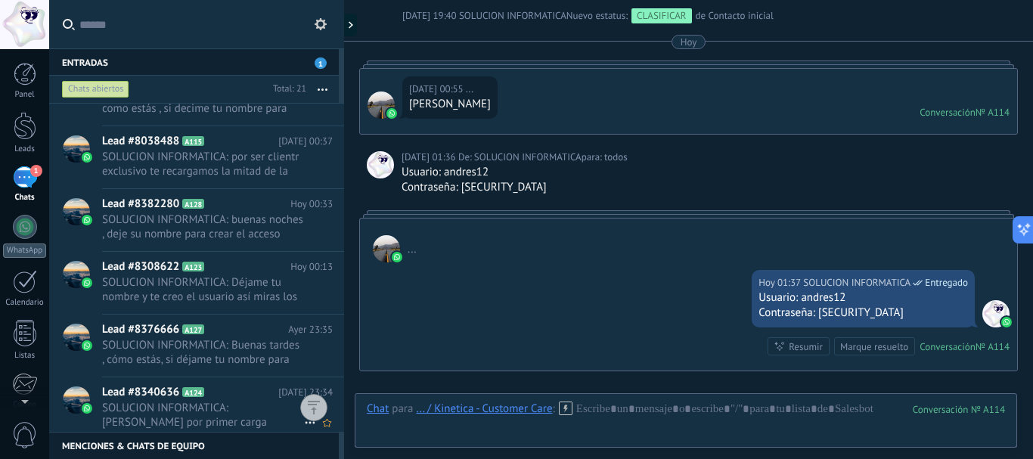
click at [229, 399] on h2 "Lead #8340636 A124" at bounding box center [190, 392] width 176 height 15
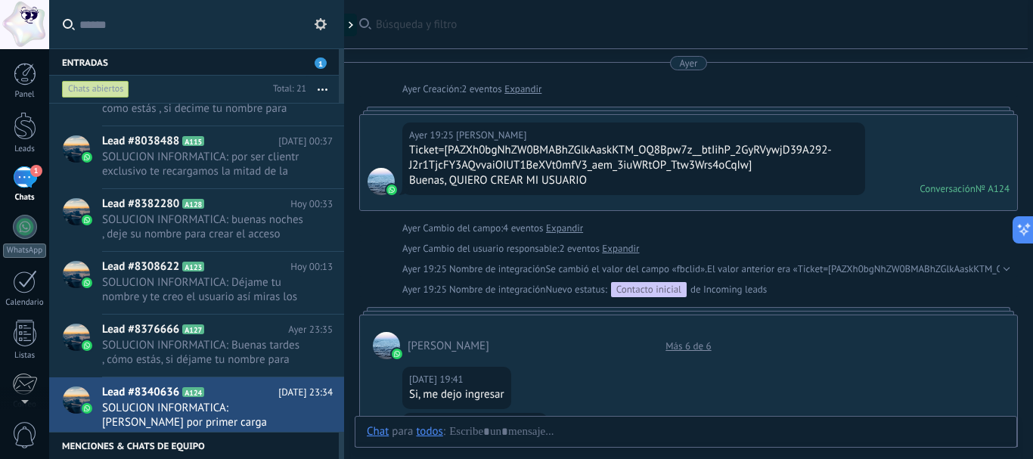
scroll to position [656, 0]
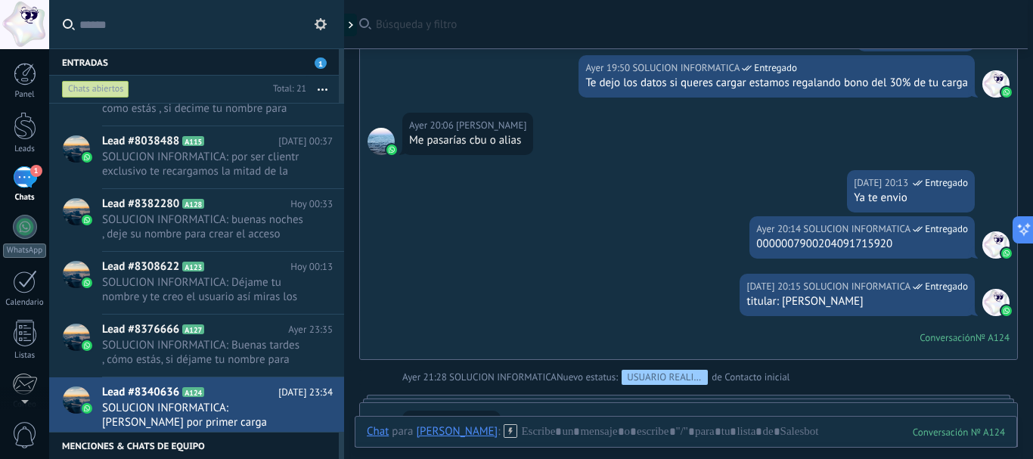
click at [822, 85] on div "Te dejo los datos si queres cargar estamos regalando bono del 30% de tu carga" at bounding box center [776, 83] width 383 height 15
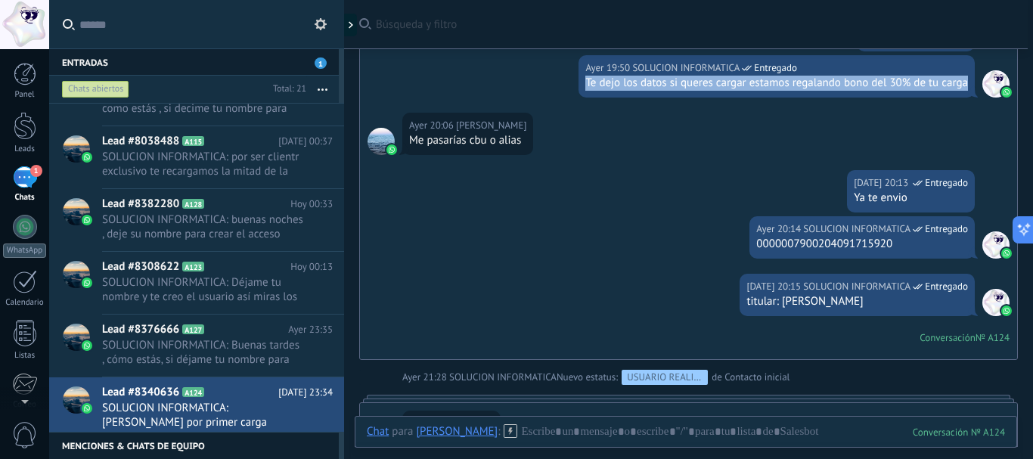
click at [822, 85] on div "Te dejo los datos si queres cargar estamos regalando bono del 30% de tu carga" at bounding box center [776, 83] width 383 height 15
copy div "Te dejo los datos si queres cargar estamos regalando bono del 30% de tu carga"
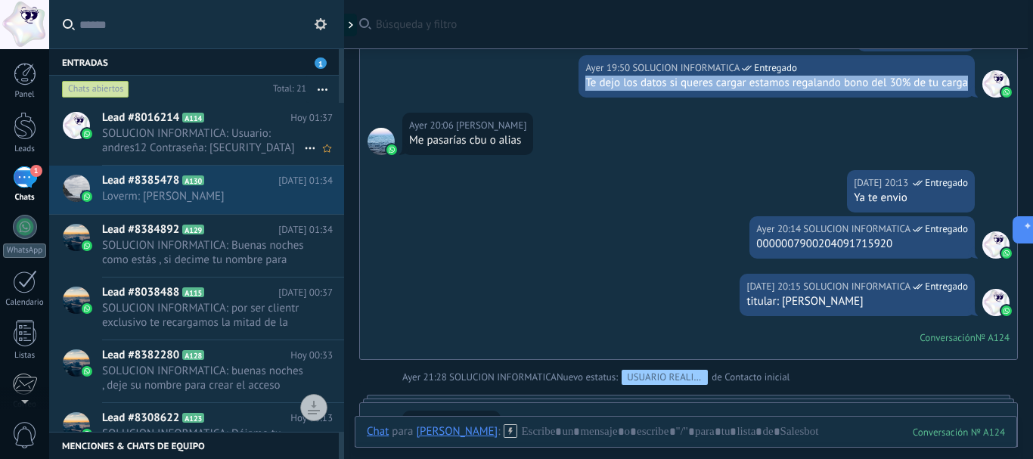
click at [204, 138] on span "SOLUCION INFORMATICA: Usuario: andres12 Contraseña: [SECURITY_DATA]" at bounding box center [203, 140] width 202 height 29
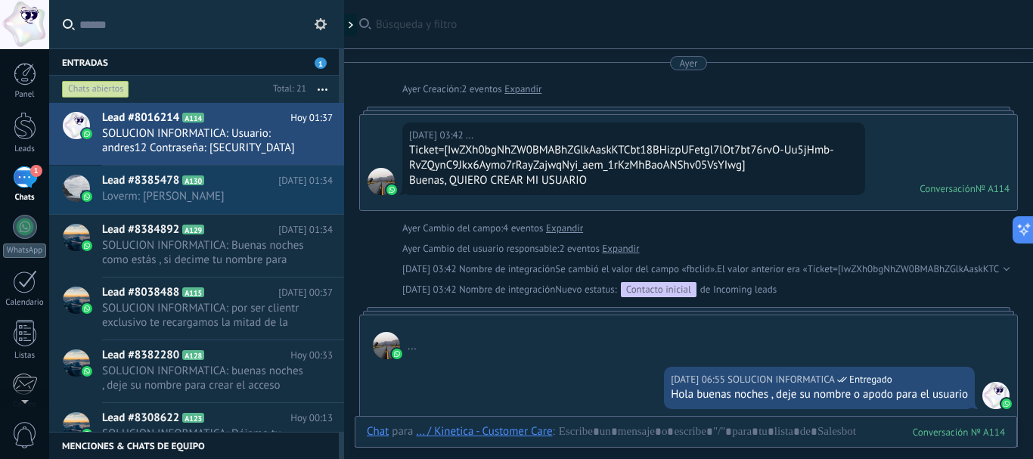
scroll to position [516, 0]
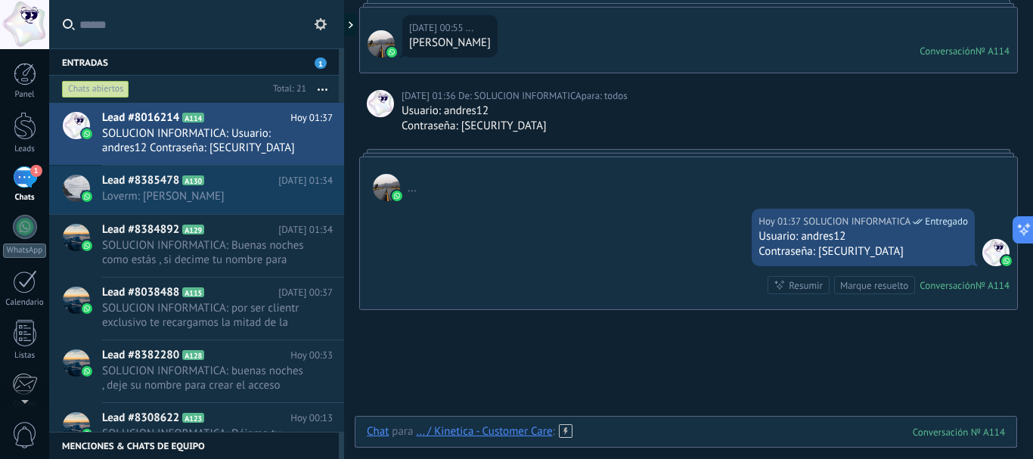
click at [647, 428] on div at bounding box center [686, 446] width 638 height 45
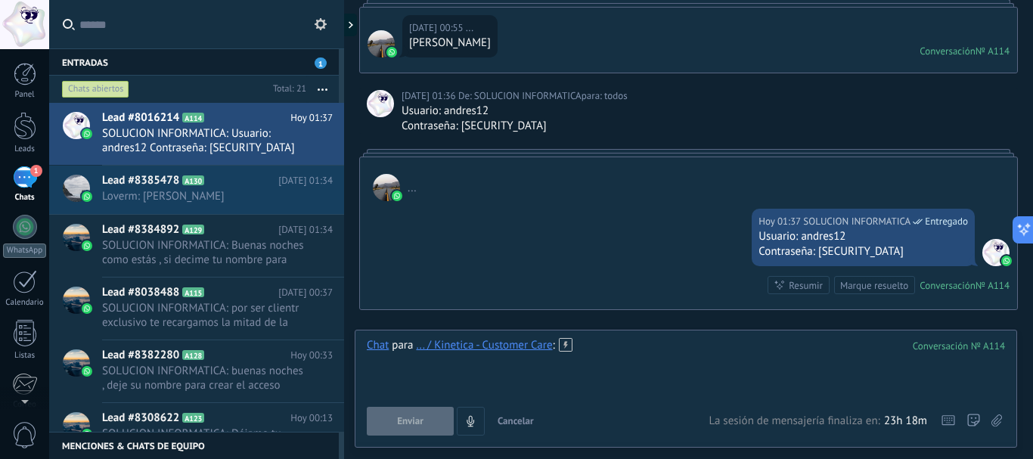
paste div
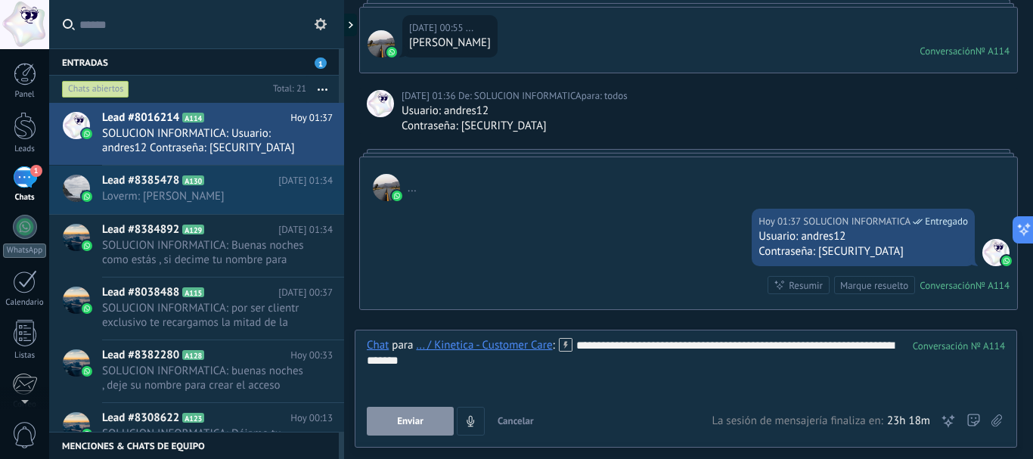
click at [386, 417] on button "Enviar" at bounding box center [410, 421] width 87 height 29
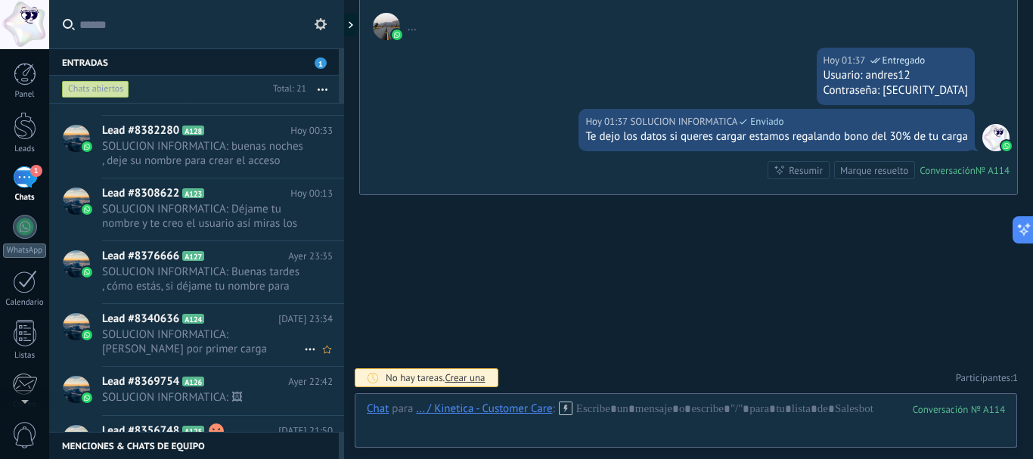
scroll to position [228, 0]
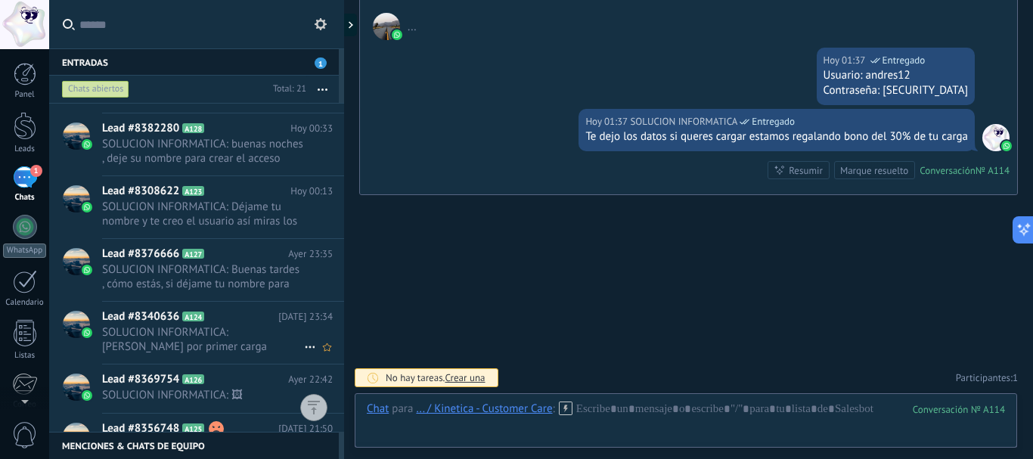
click at [198, 341] on span "SOLUCION INFORMATICA: [PERSON_NAME] por primer carga realizado" at bounding box center [203, 339] width 202 height 29
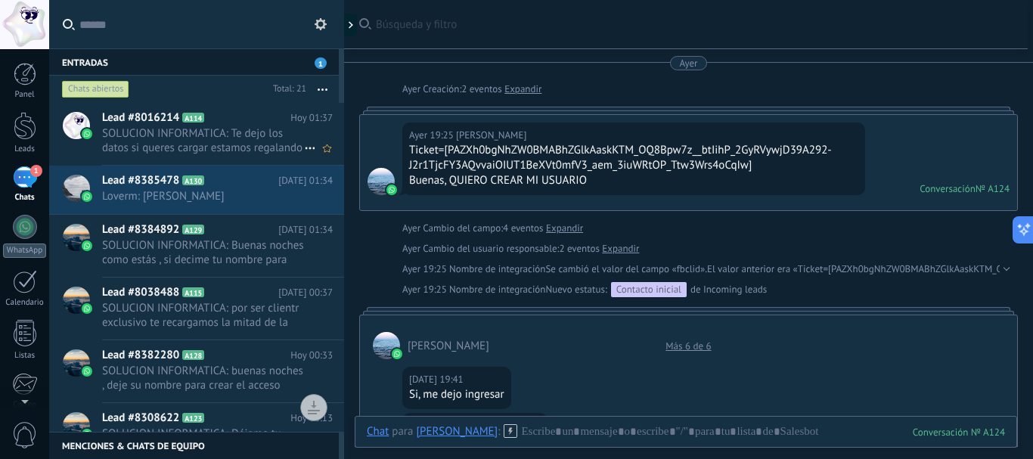
click at [158, 123] on span "Lead #8016214" at bounding box center [140, 117] width 77 height 15
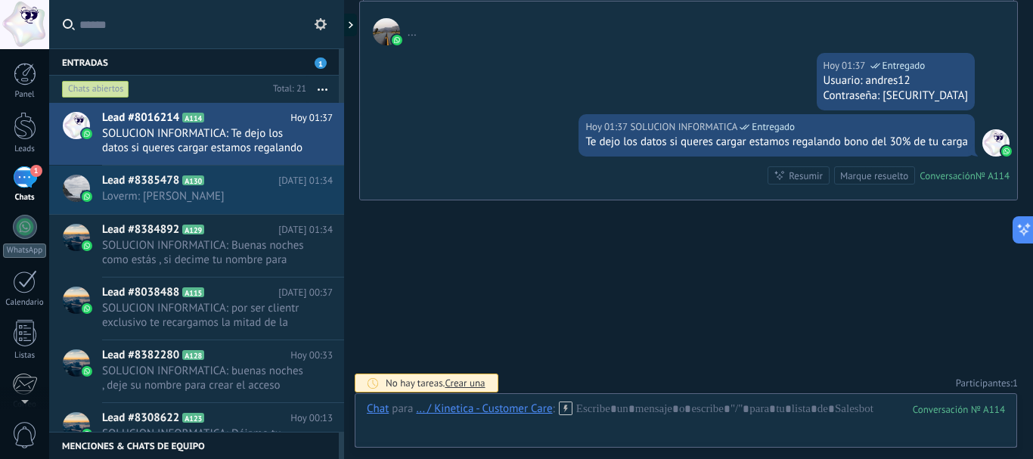
scroll to position [677, 0]
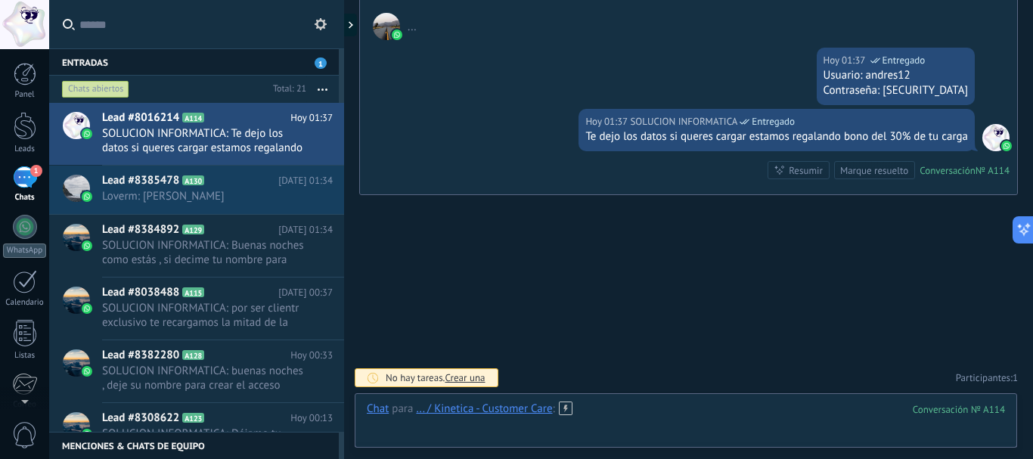
click at [660, 410] on div at bounding box center [686, 424] width 638 height 45
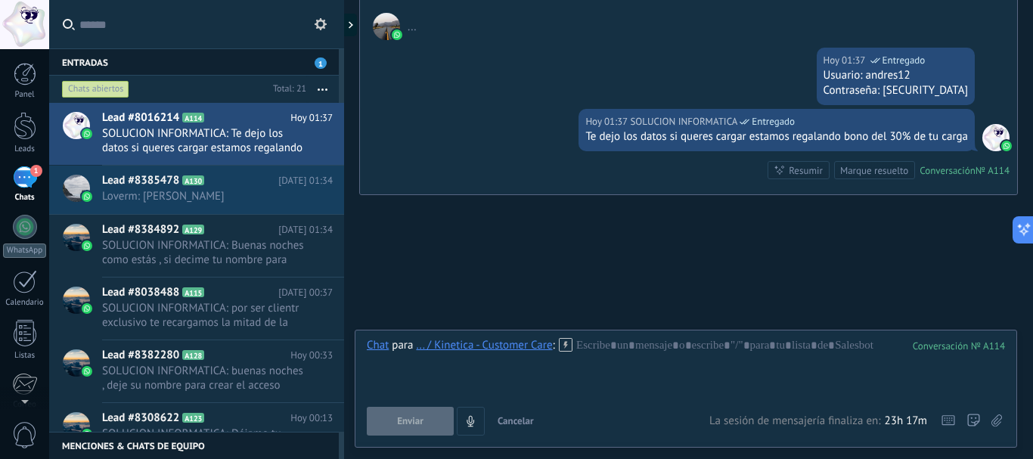
click at [994, 417] on icon at bounding box center [996, 420] width 11 height 13
click at [0, 0] on input "file" at bounding box center [0, 0] width 0 height 0
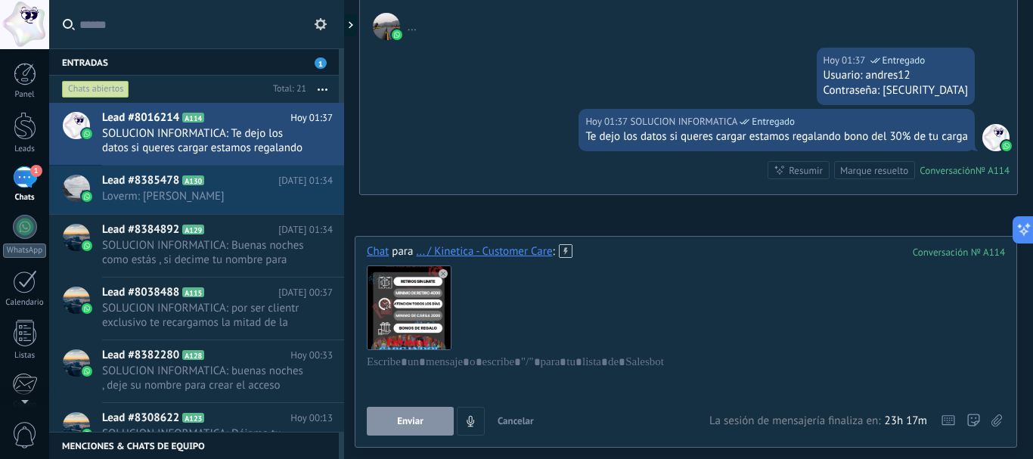
click at [392, 418] on button "Enviar" at bounding box center [410, 421] width 87 height 29
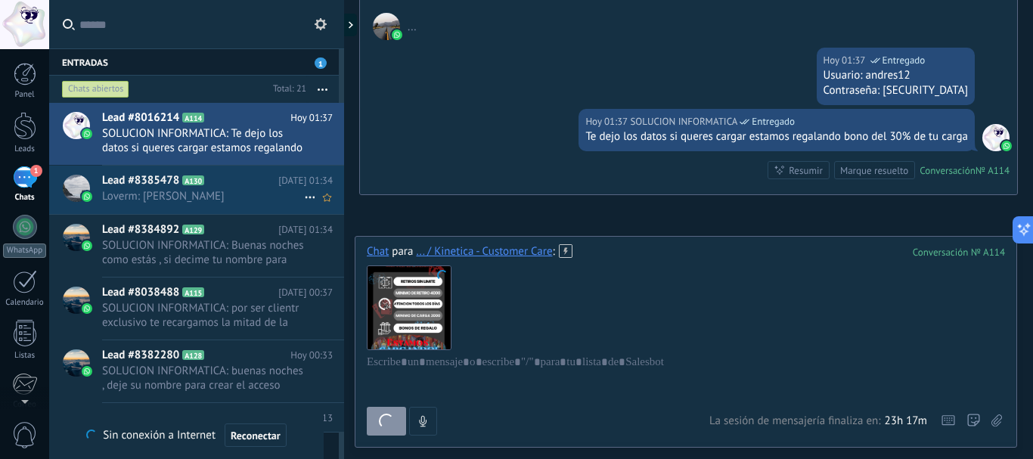
click at [247, 178] on h2 "Lead #8385478 A130" at bounding box center [190, 180] width 176 height 15
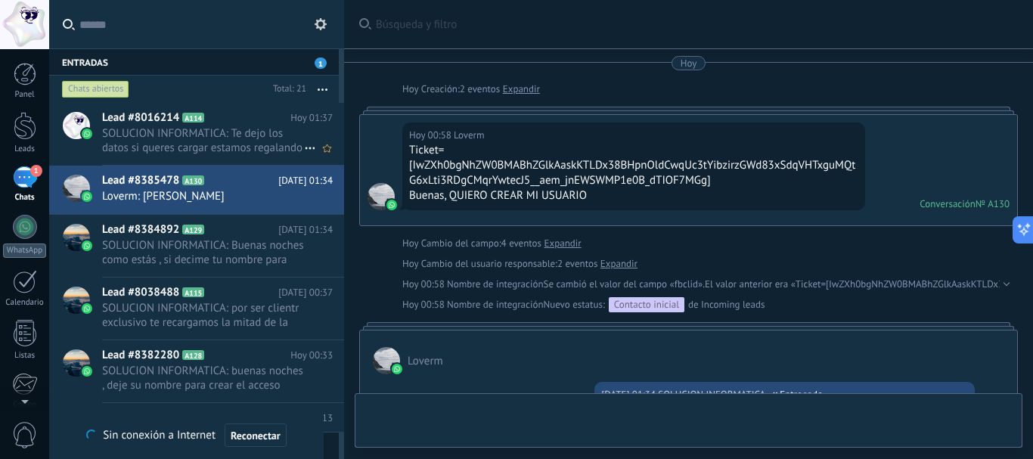
scroll to position [302, 0]
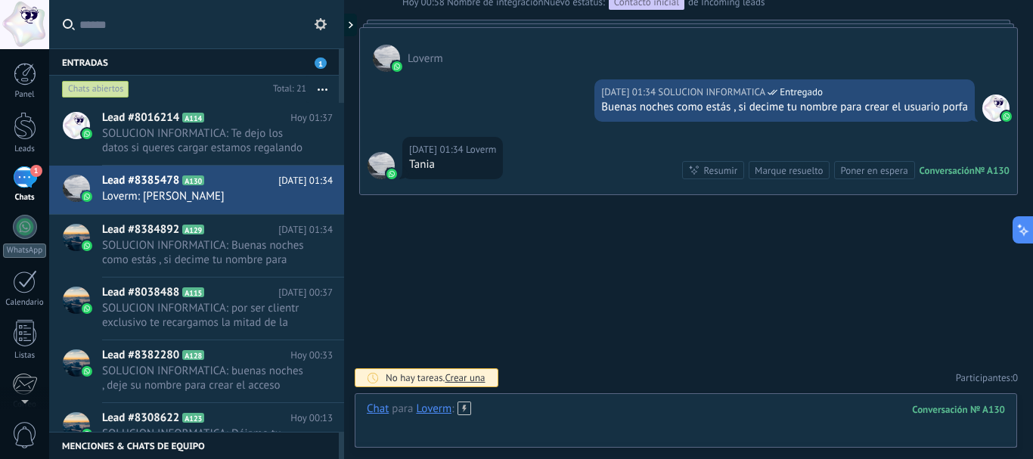
click at [554, 411] on div at bounding box center [686, 424] width 638 height 45
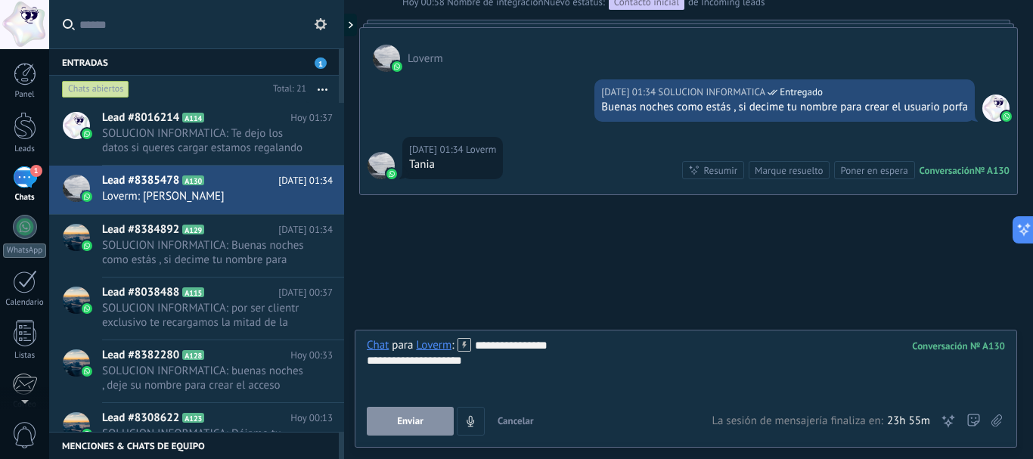
click at [509, 369] on div "**********" at bounding box center [686, 366] width 638 height 57
click at [408, 425] on span "Enviar" at bounding box center [410, 421] width 26 height 11
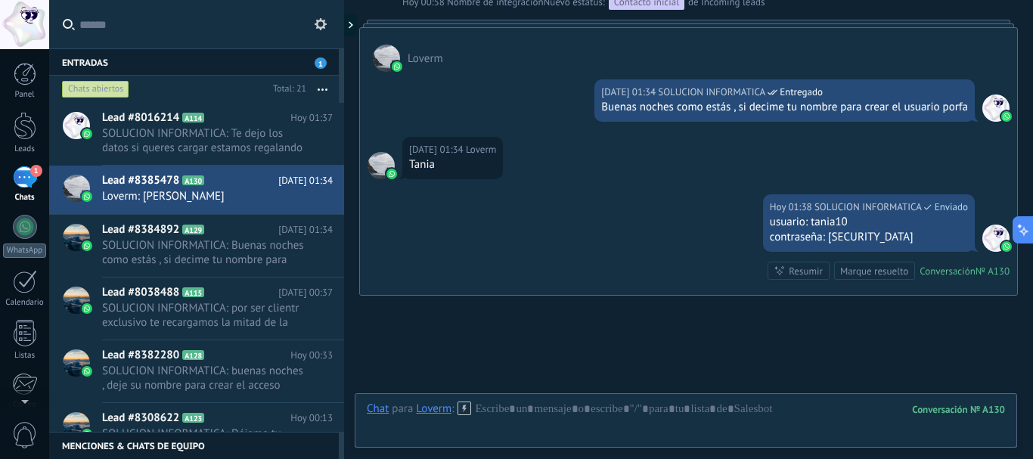
scroll to position [403, 0]
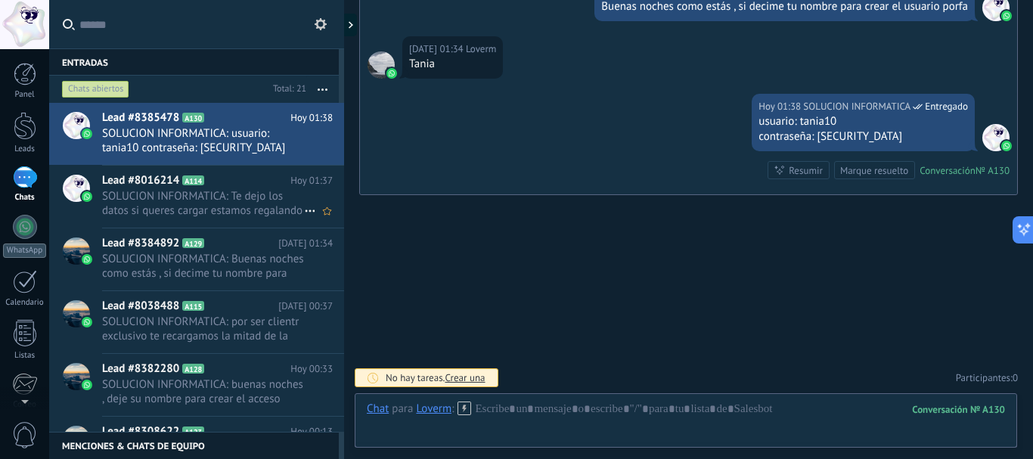
click at [284, 187] on h2 "Lead #8016214 A114" at bounding box center [196, 180] width 188 height 15
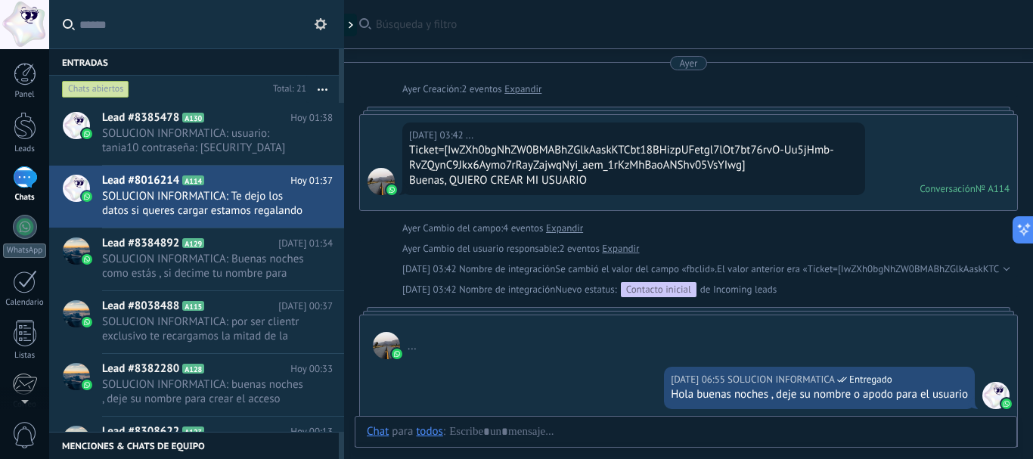
scroll to position [599, 0]
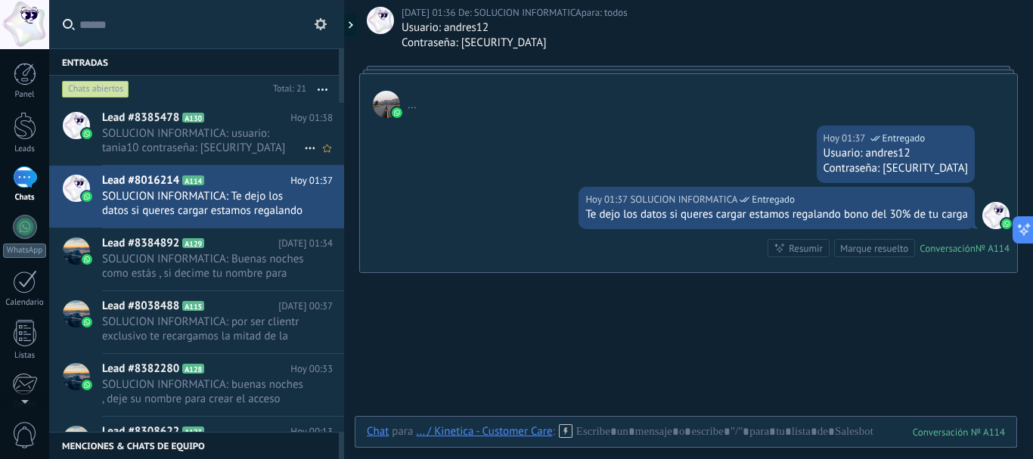
click at [192, 146] on span "SOLUCION INFORMATICA: usuario: tania10 contraseña: [SECURITY_DATA]" at bounding box center [203, 140] width 202 height 29
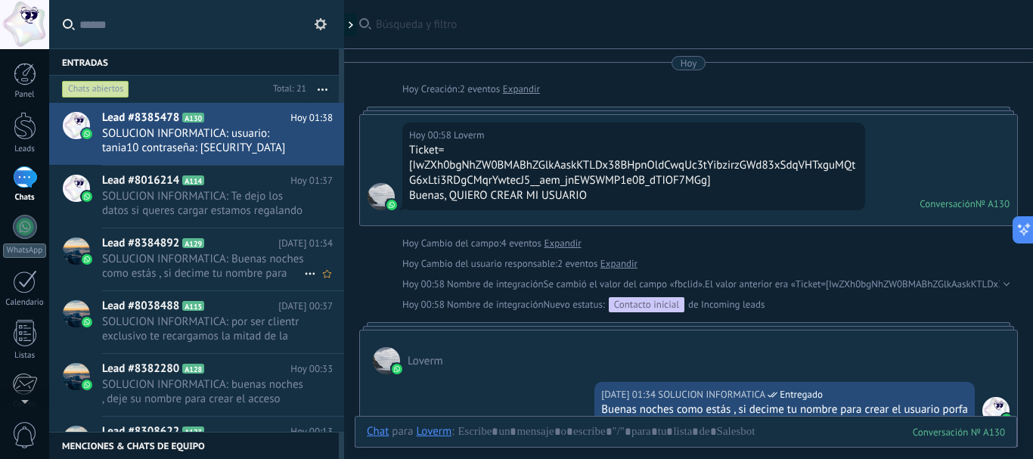
scroll to position [318, 0]
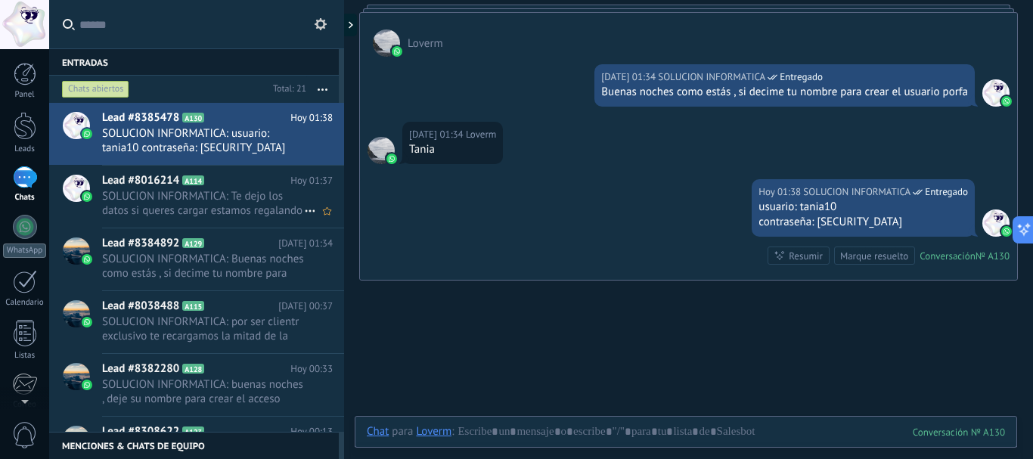
click at [172, 216] on span "SOLUCION INFORMATICA: Te dejo los datos si queres cargar estamos regalando bono…" at bounding box center [203, 203] width 202 height 29
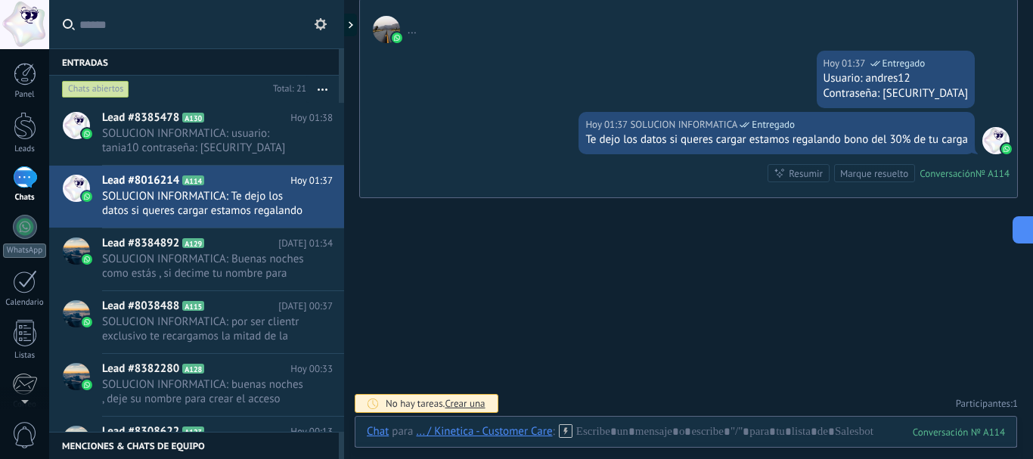
scroll to position [677, 0]
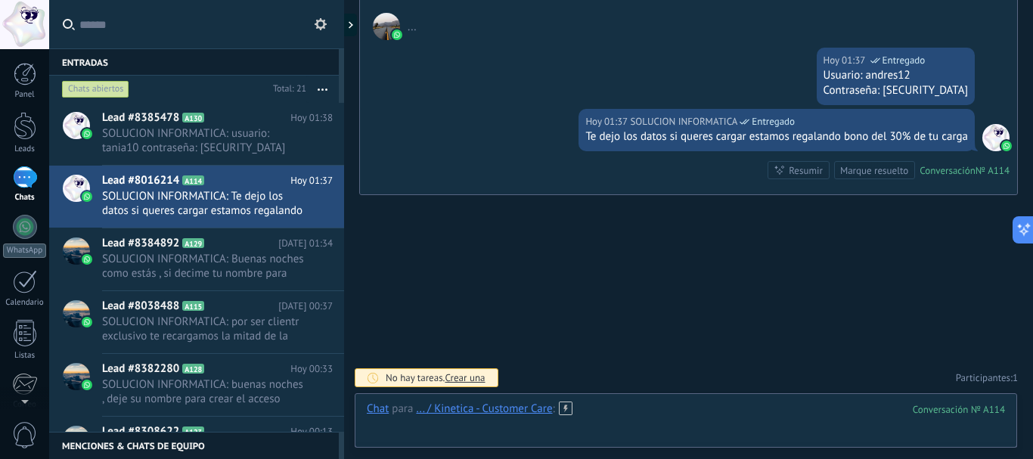
click at [619, 427] on div at bounding box center [686, 424] width 638 height 45
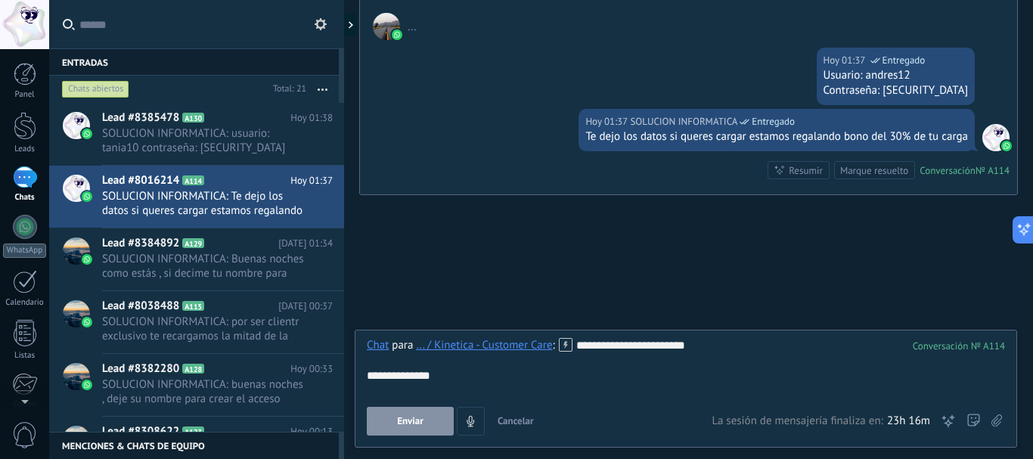
click at [430, 419] on button "Enviar" at bounding box center [410, 421] width 87 height 29
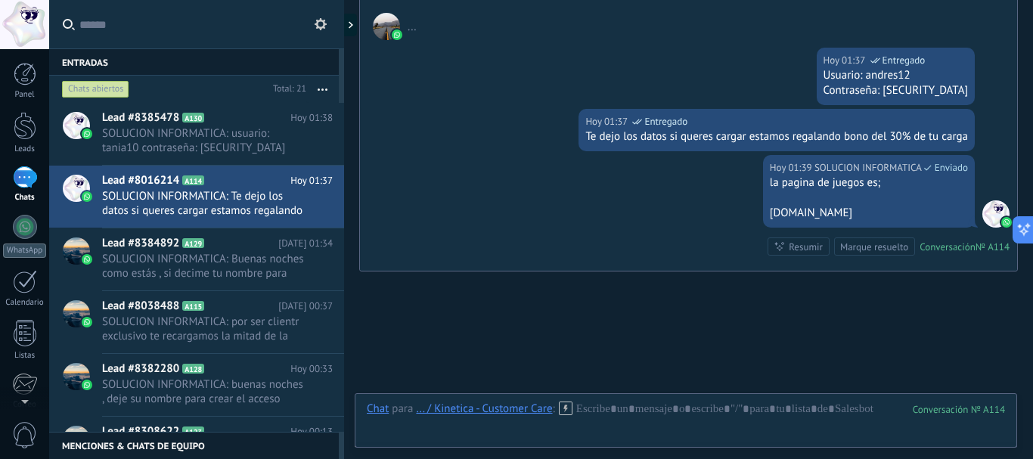
scroll to position [753, 0]
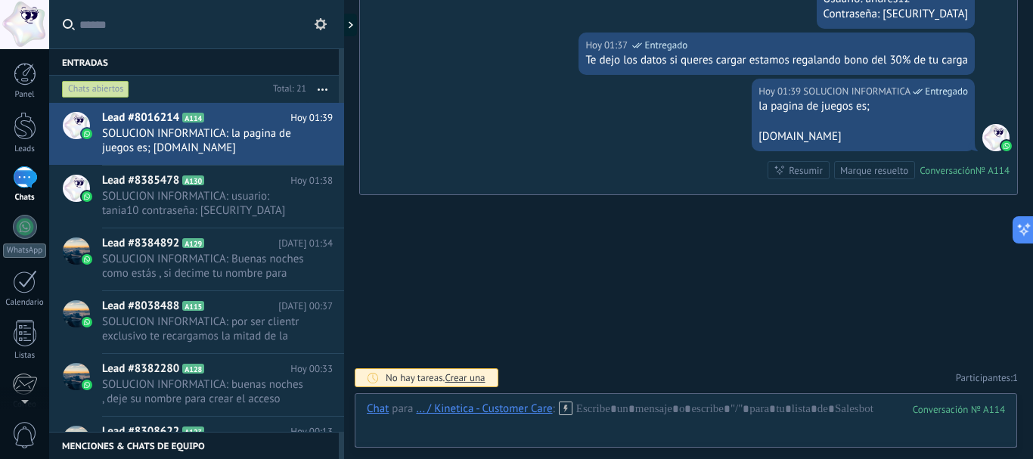
click at [835, 141] on div "[DOMAIN_NAME]" at bounding box center [862, 136] width 209 height 15
drag, startPoint x: 836, startPoint y: 141, endPoint x: 750, endPoint y: 107, distance: 92.7
click at [752, 107] on div "[DATE] 01:39 SOLUCION INFORMATICA Entregado la pagina de juegos es; [DOMAIN_NAM…" at bounding box center [863, 115] width 223 height 73
click at [196, 203] on span "SOLUCION INFORMATICA: usuario: tania10 contraseña: [SECURITY_DATA]" at bounding box center [203, 203] width 202 height 29
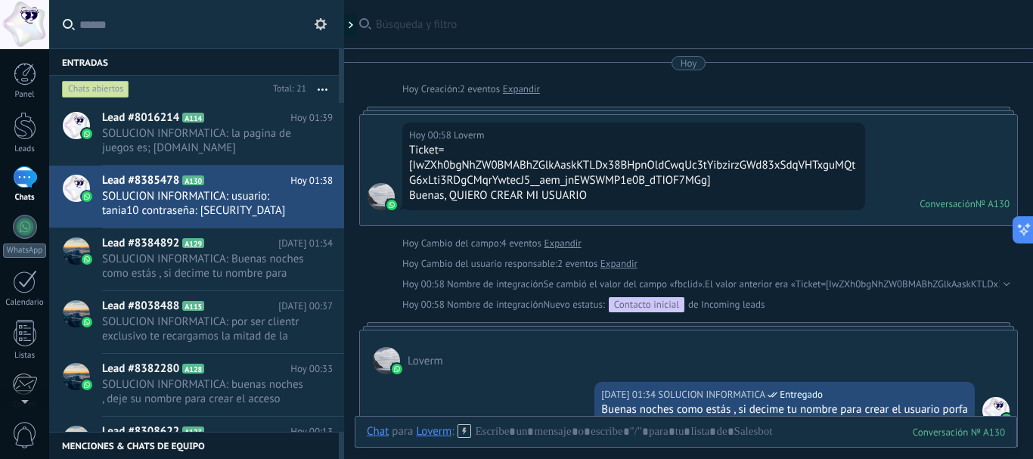
click at [575, 434] on div at bounding box center [686, 446] width 638 height 45
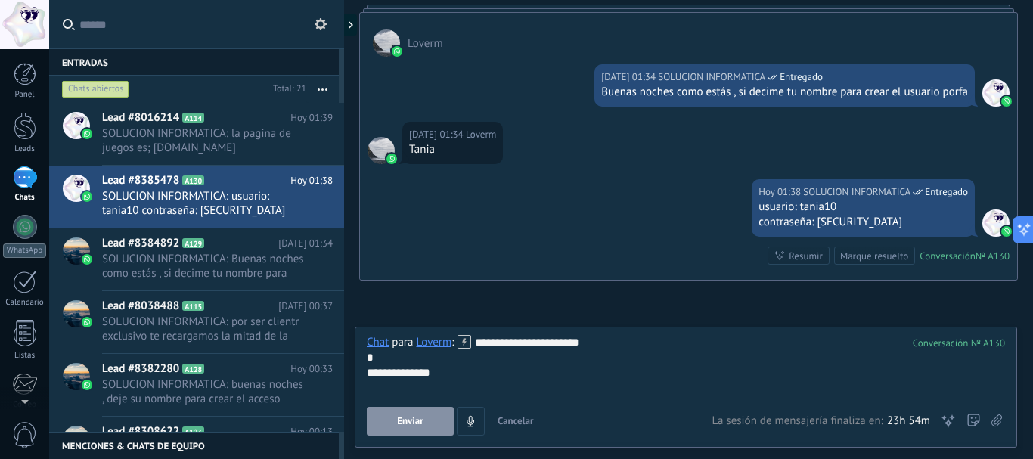
click at [417, 421] on span "Enviar" at bounding box center [410, 421] width 26 height 11
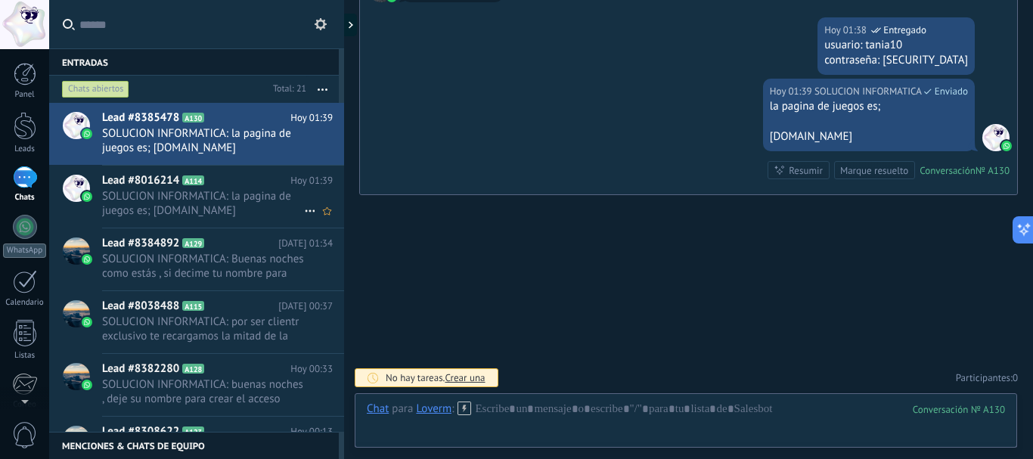
click at [122, 188] on span "Lead #8016214" at bounding box center [140, 180] width 77 height 15
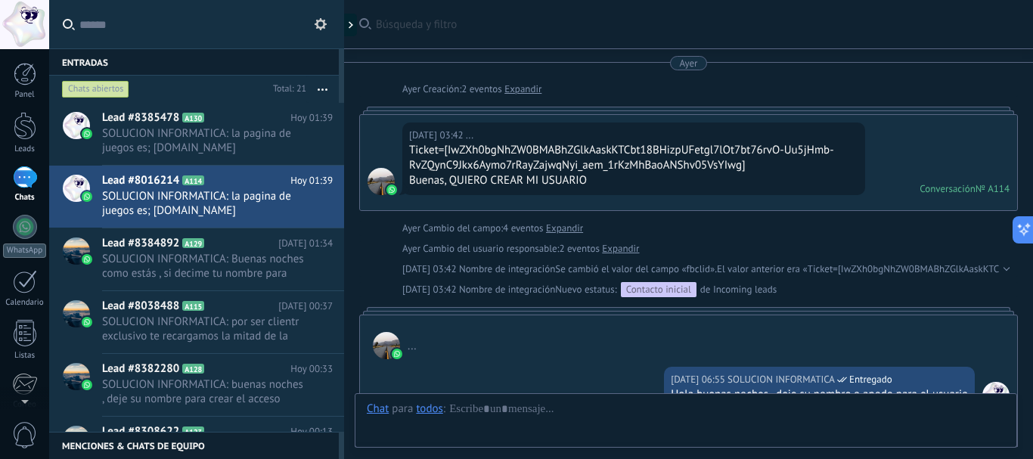
scroll to position [753, 0]
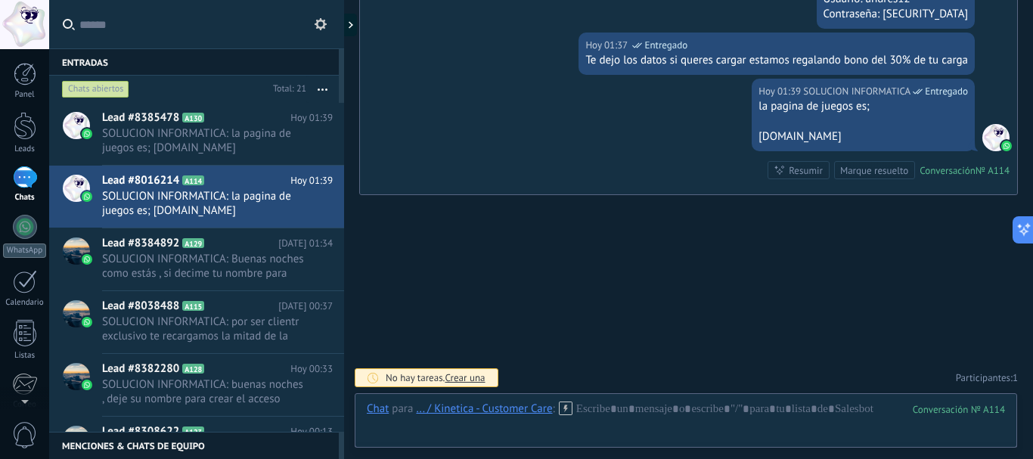
click at [861, 57] on div "Te dejo los datos si queres cargar estamos regalando bono del 30% de tu carga" at bounding box center [776, 60] width 383 height 15
click at [860, 58] on div "Te dejo los datos si queres cargar estamos regalando bono del 30% de tu carga" at bounding box center [776, 60] width 383 height 15
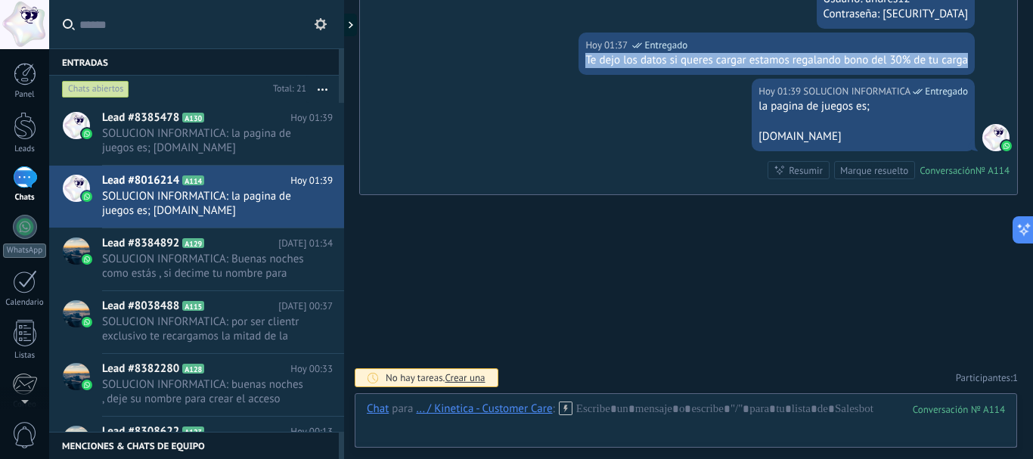
click at [860, 58] on div "Te dejo los datos si queres cargar estamos regalando bono del 30% de tu carga" at bounding box center [776, 60] width 383 height 15
copy div "Te dejo los datos si queres cargar estamos regalando bono del 30% de tu carga"
click at [793, 415] on div at bounding box center [686, 424] width 638 height 45
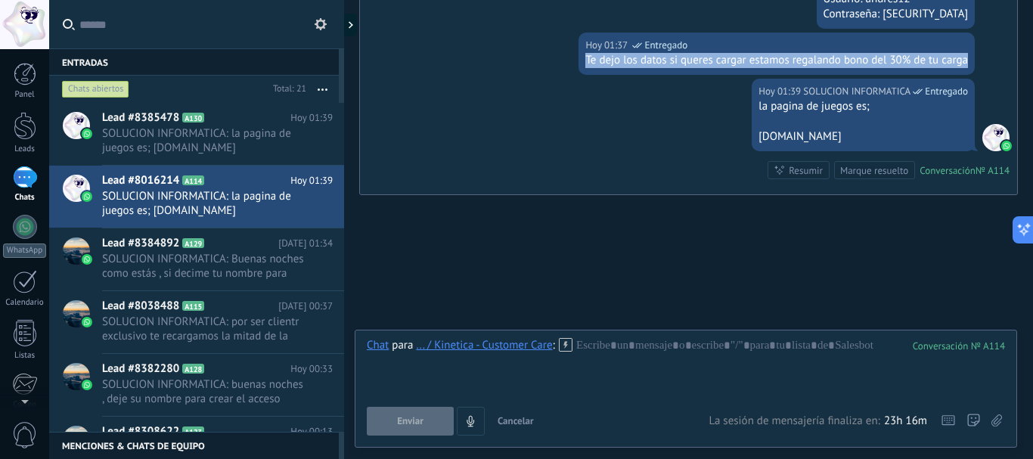
click at [1001, 421] on icon at bounding box center [996, 420] width 11 height 13
click at [0, 0] on input "file" at bounding box center [0, 0] width 0 height 0
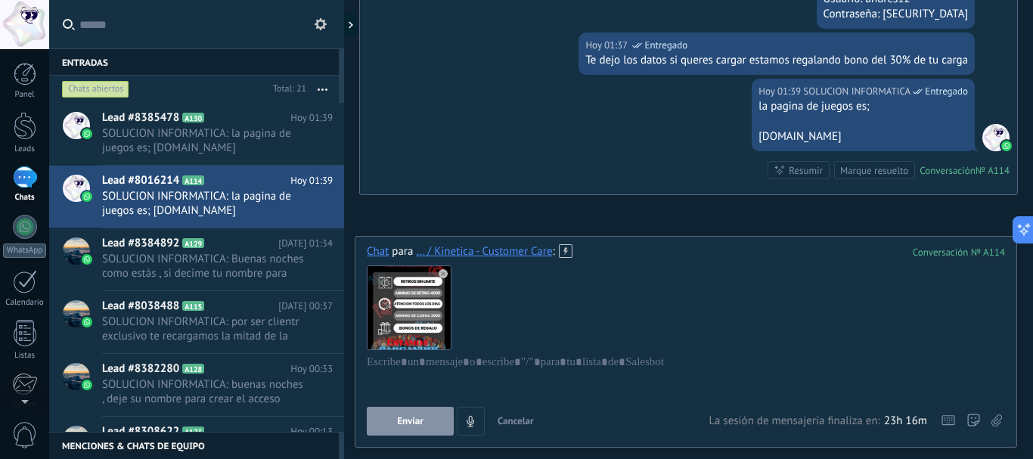
click at [425, 423] on button "Enviar" at bounding box center [410, 421] width 87 height 29
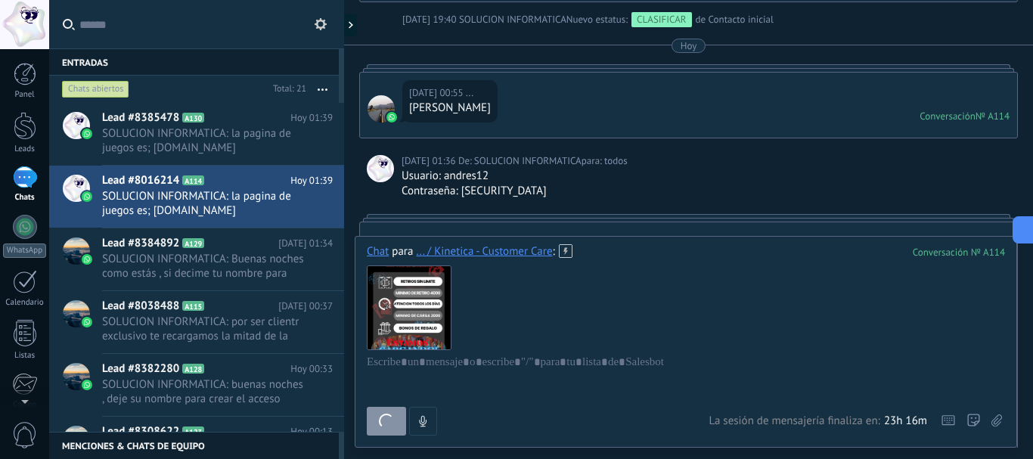
scroll to position [879, 0]
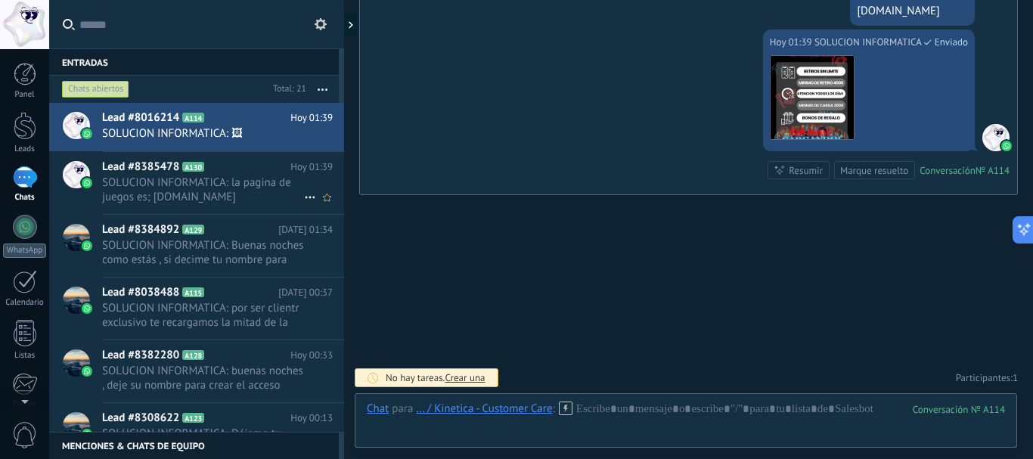
click at [206, 193] on span "SOLUCION INFORMATICA: la pagina de juegos es; [DOMAIN_NAME]" at bounding box center [203, 189] width 202 height 29
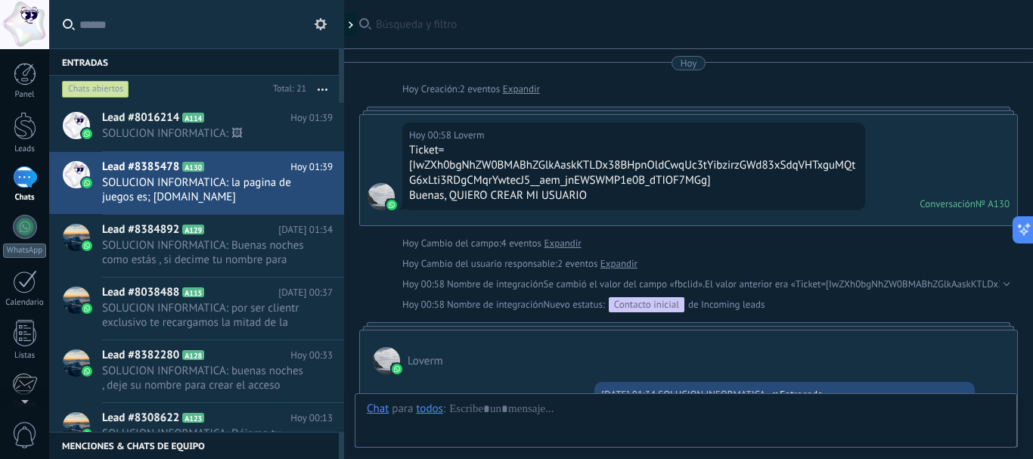
scroll to position [479, 0]
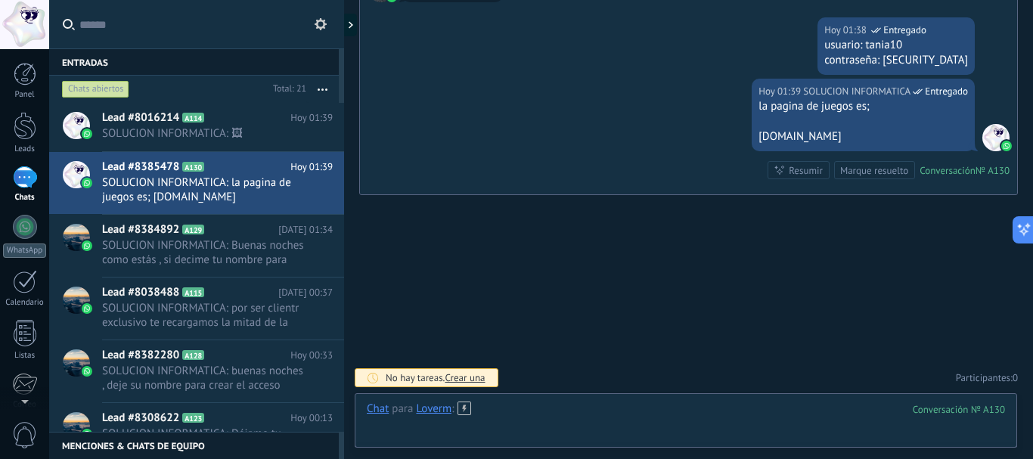
click at [514, 414] on div at bounding box center [686, 424] width 638 height 45
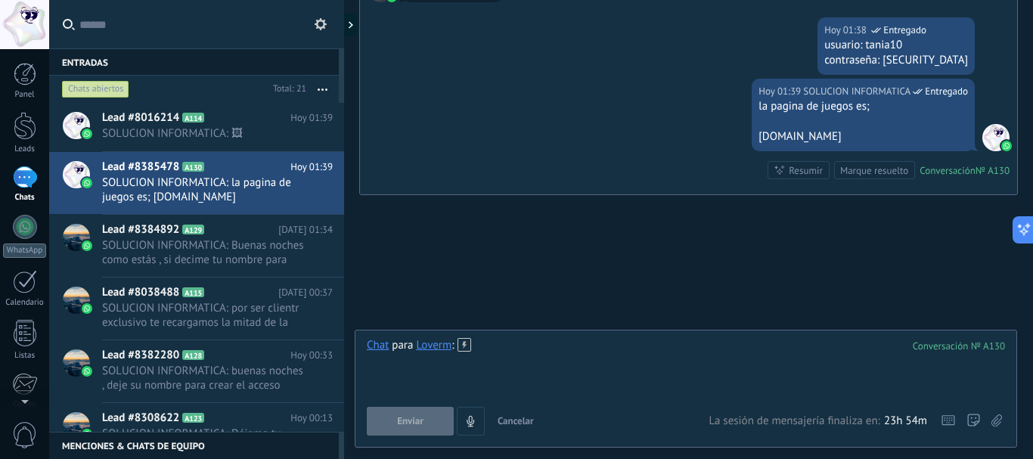
paste div
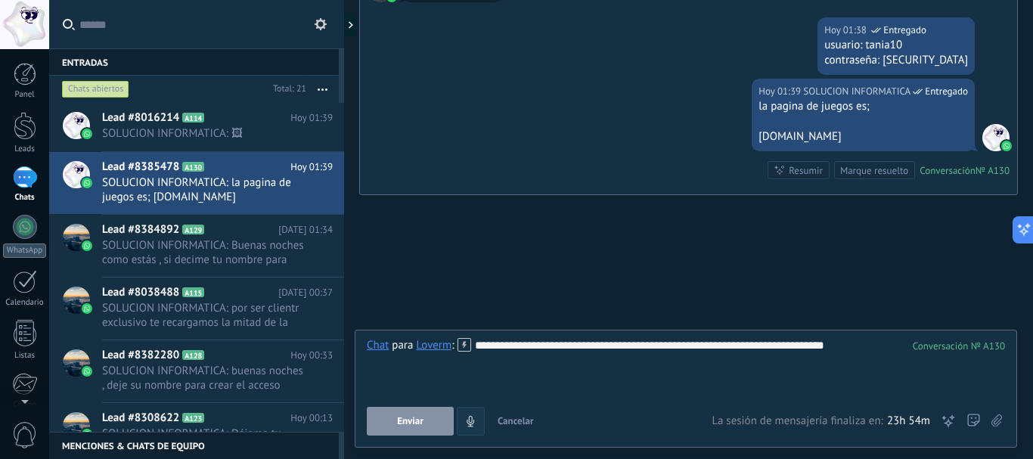
click at [417, 427] on button "Enviar" at bounding box center [410, 421] width 87 height 29
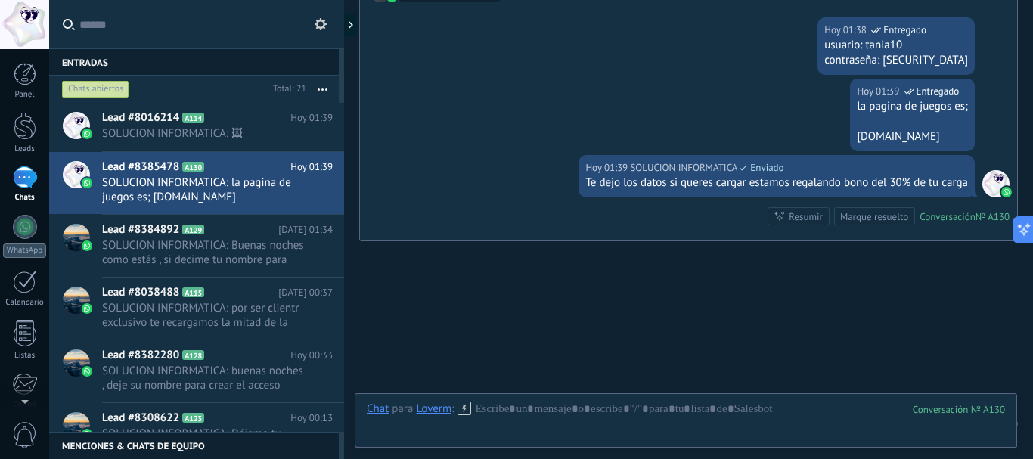
scroll to position [526, 0]
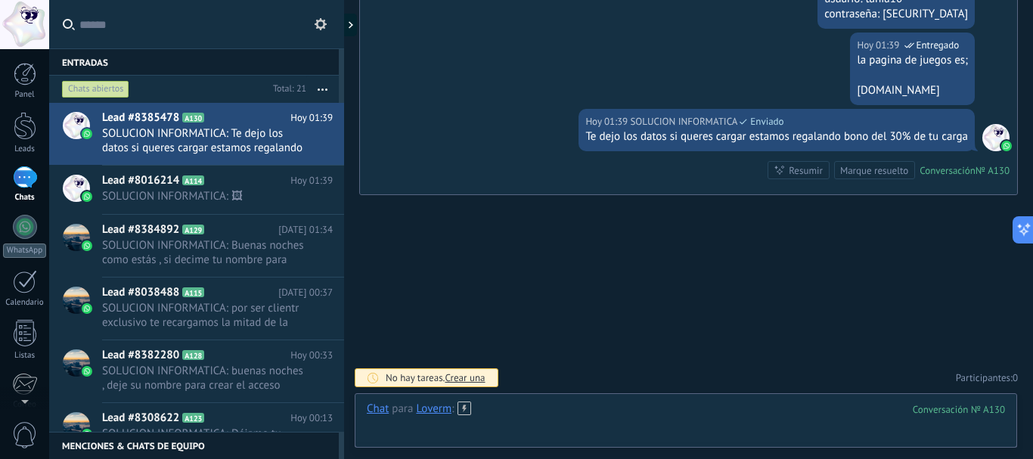
click at [508, 415] on div at bounding box center [686, 424] width 638 height 45
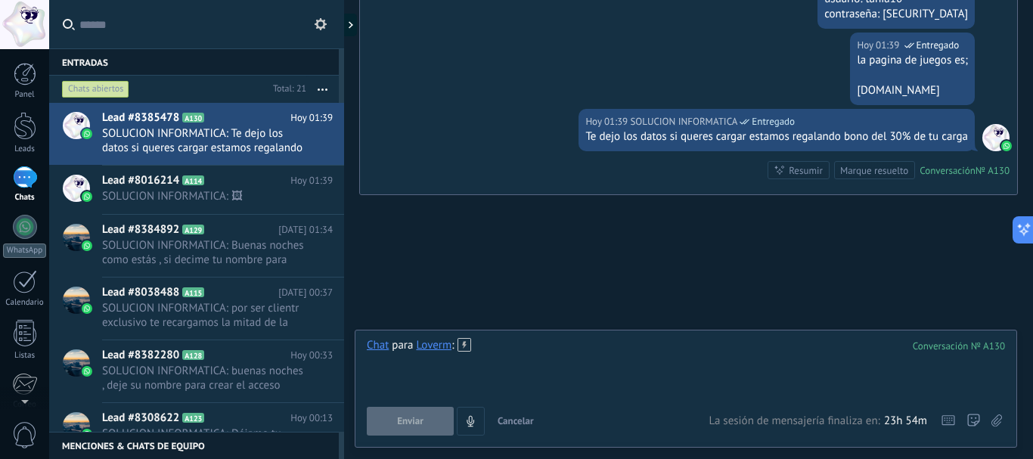
click at [548, 351] on div at bounding box center [686, 366] width 638 height 57
click at [992, 418] on icon at bounding box center [996, 420] width 11 height 13
click at [0, 0] on input "file" at bounding box center [0, 0] width 0 height 0
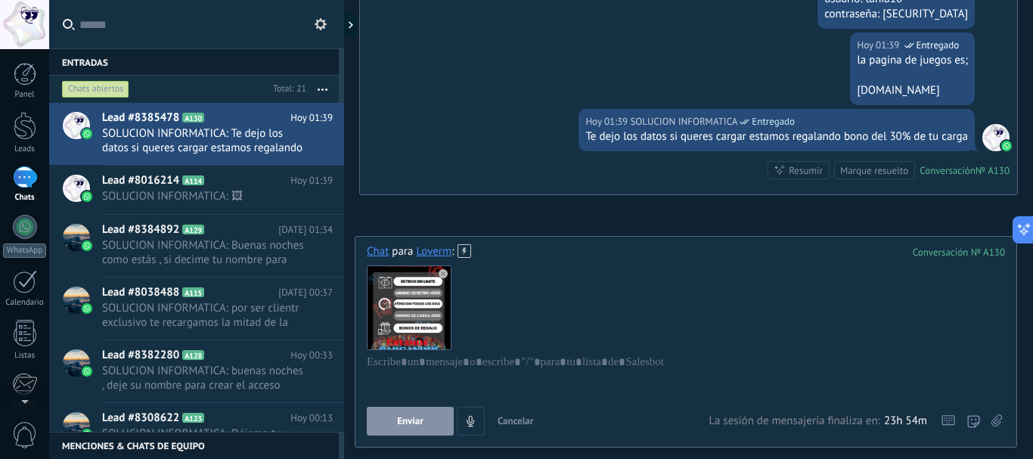
click at [423, 420] on span "Enviar" at bounding box center [410, 421] width 26 height 11
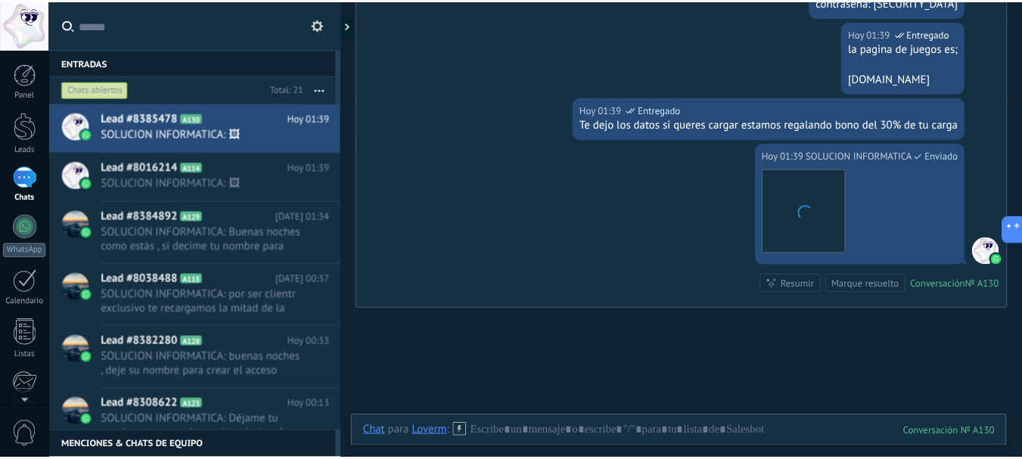
scroll to position [349, 0]
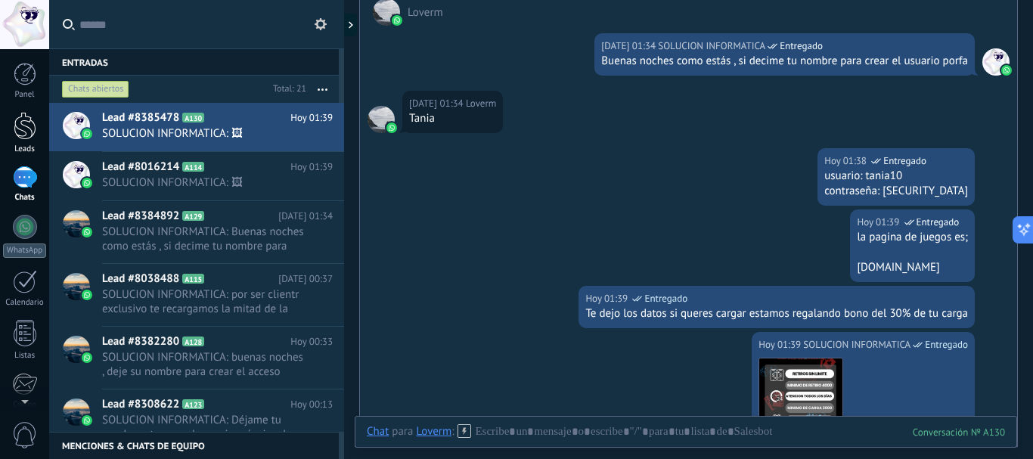
click at [33, 139] on div at bounding box center [25, 126] width 23 height 28
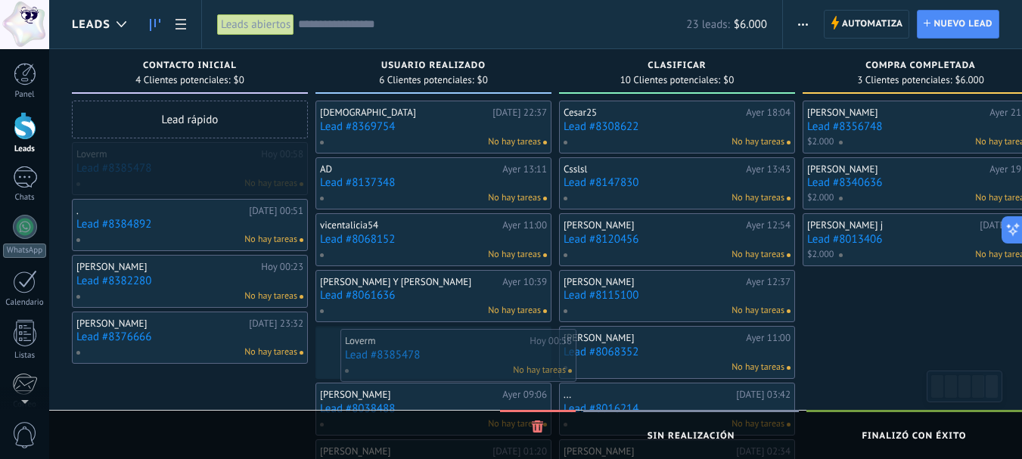
drag, startPoint x: 116, startPoint y: 157, endPoint x: 390, endPoint y: 364, distance: 343.8
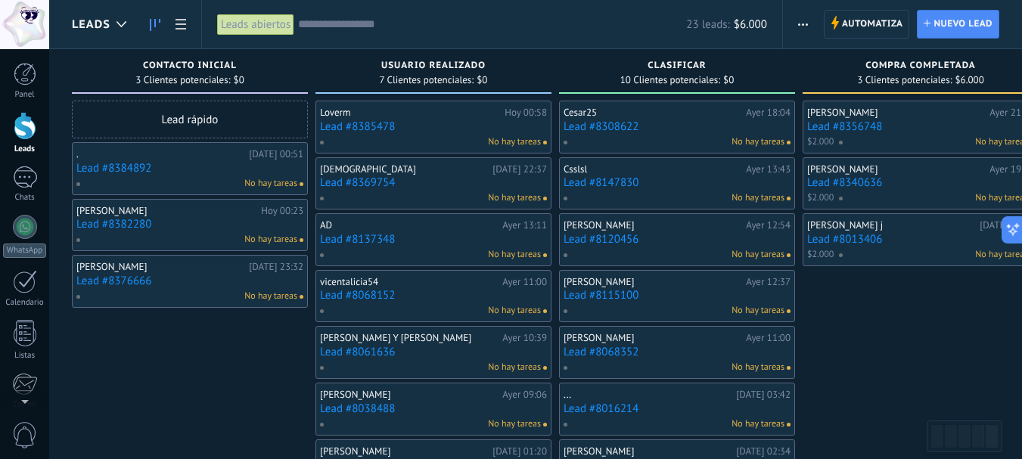
click at [103, 280] on link "Lead #8376666" at bounding box center [189, 280] width 227 height 13
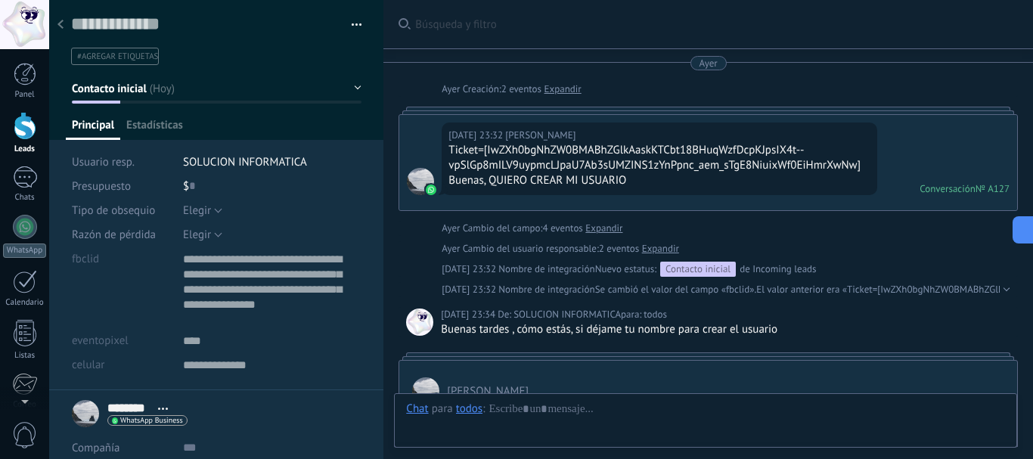
scroll to position [303, 0]
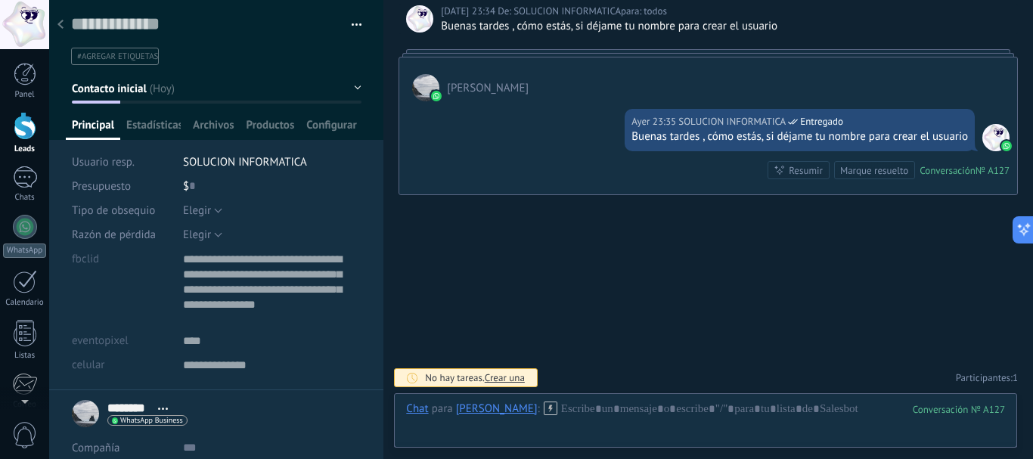
click at [63, 18] on div at bounding box center [60, 25] width 21 height 29
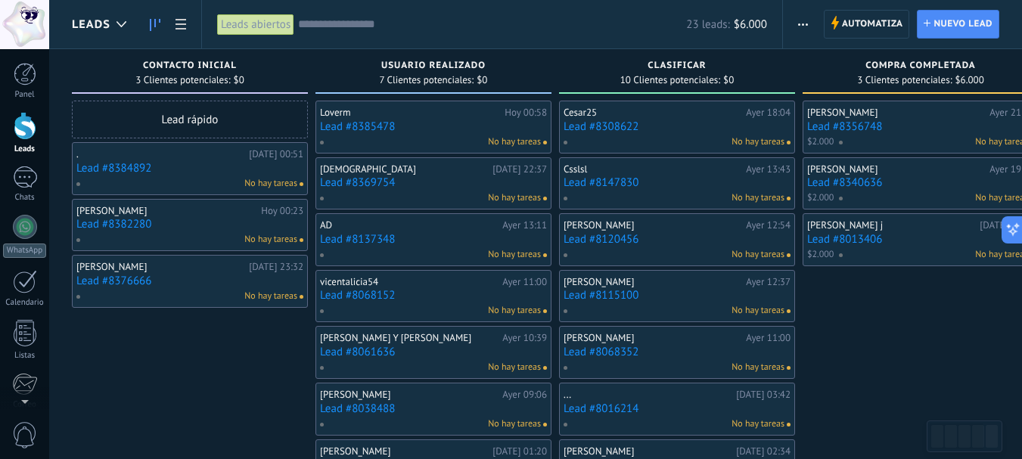
click at [97, 223] on link "Lead #8382280" at bounding box center [189, 224] width 227 height 13
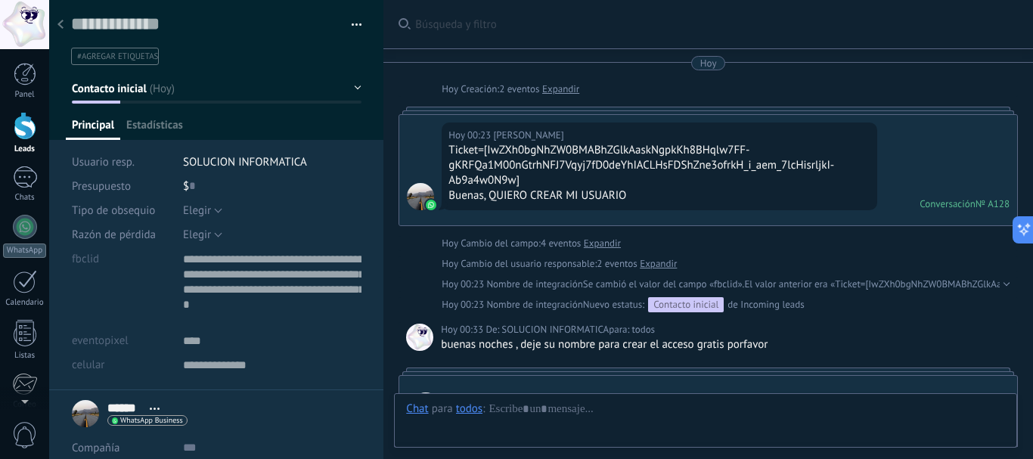
scroll to position [15, 0]
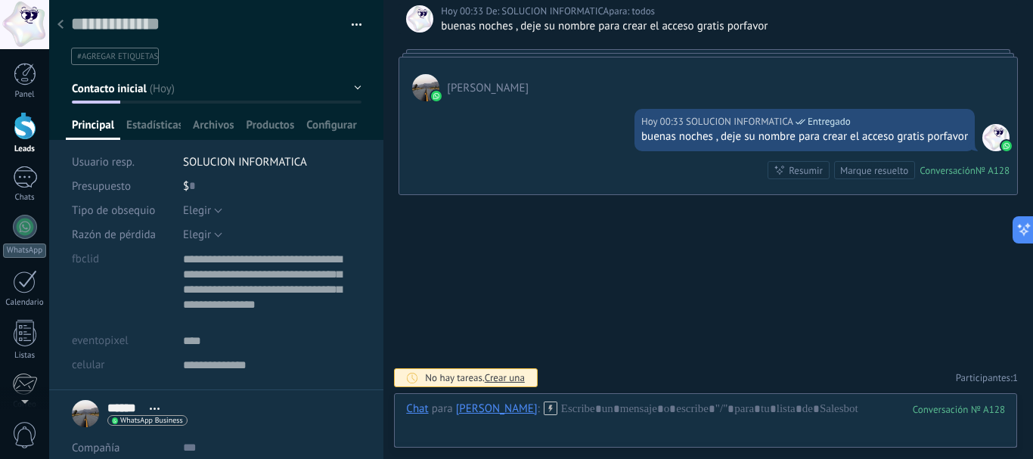
click at [53, 21] on div at bounding box center [60, 25] width 21 height 29
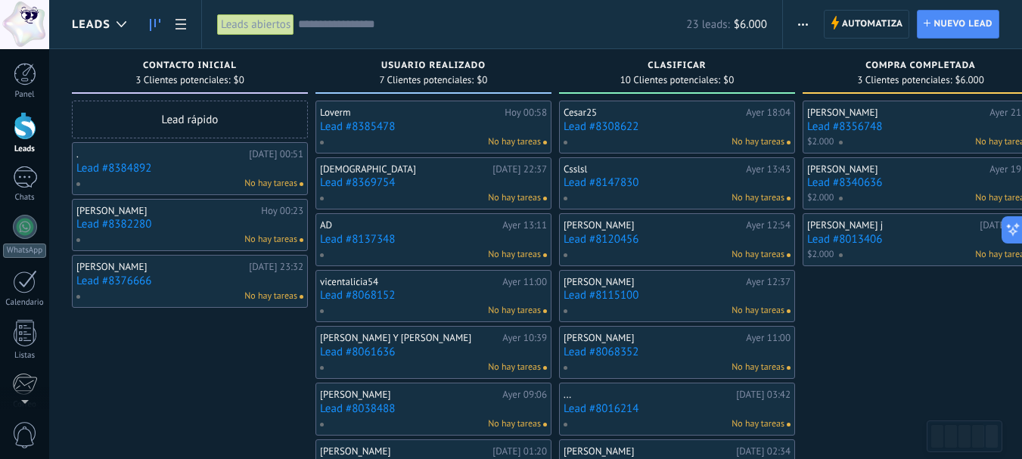
click at [114, 166] on link "Lead #8384892" at bounding box center [189, 168] width 227 height 13
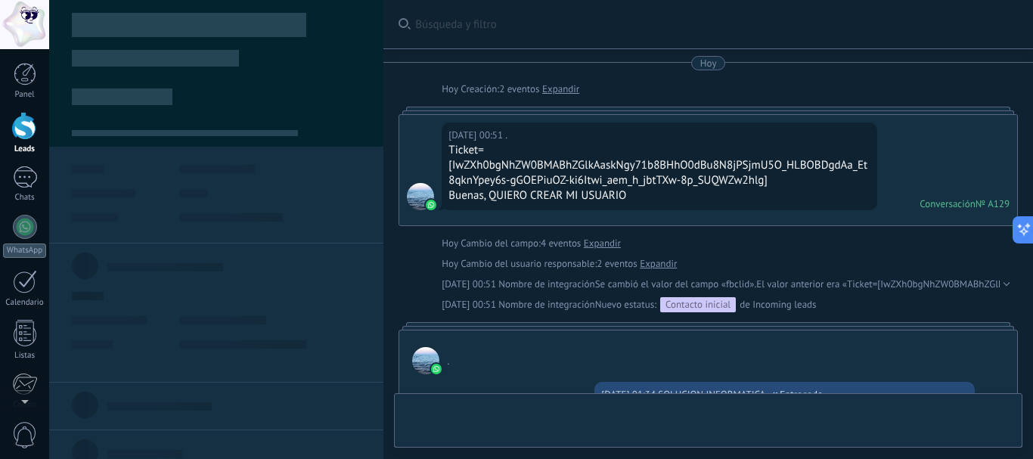
type textarea "**********"
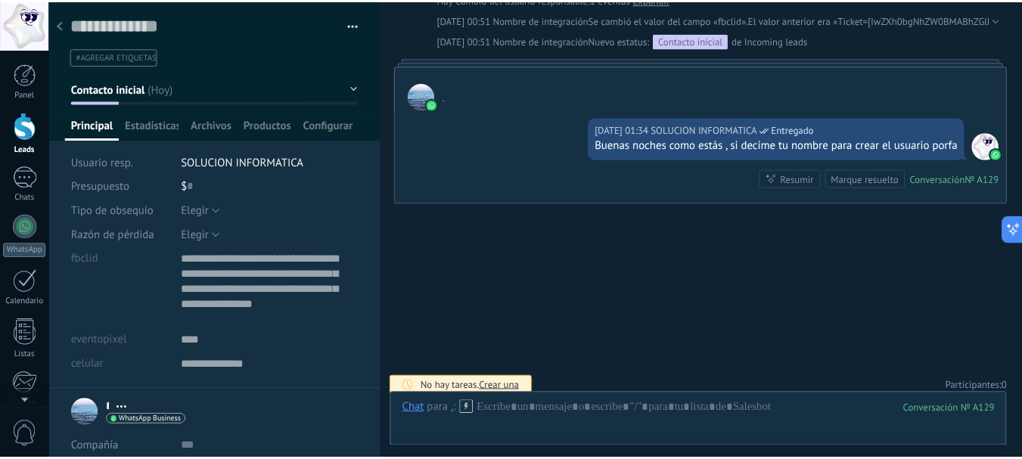
scroll to position [273, 0]
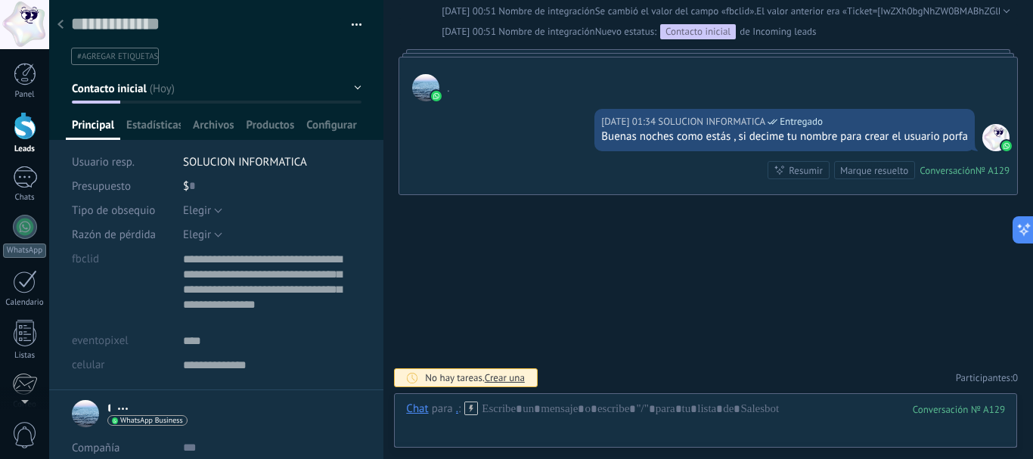
click at [55, 29] on div at bounding box center [60, 25] width 21 height 29
